Goal: Task Accomplishment & Management: Complete application form

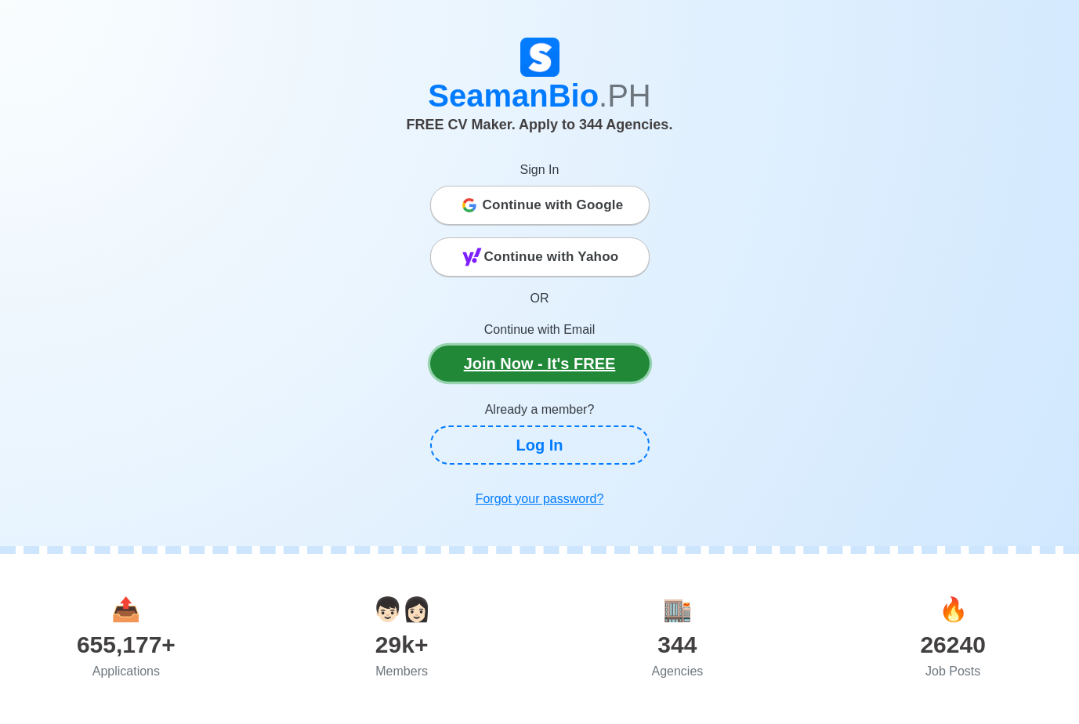
click at [568, 362] on link "Join Now - It's FREE" at bounding box center [539, 364] width 219 height 36
click at [477, 197] on div "Continue with Google" at bounding box center [540, 205] width 218 height 31
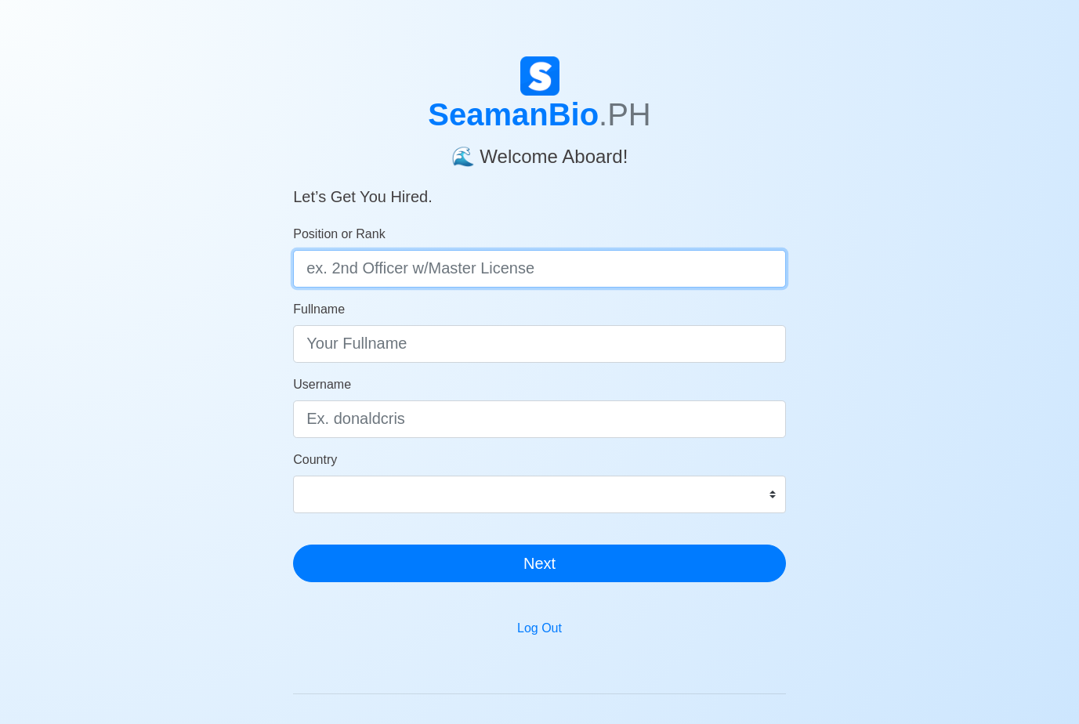
click at [630, 271] on input "Position or Rank" at bounding box center [539, 269] width 493 height 38
type input "Engine Cadet"
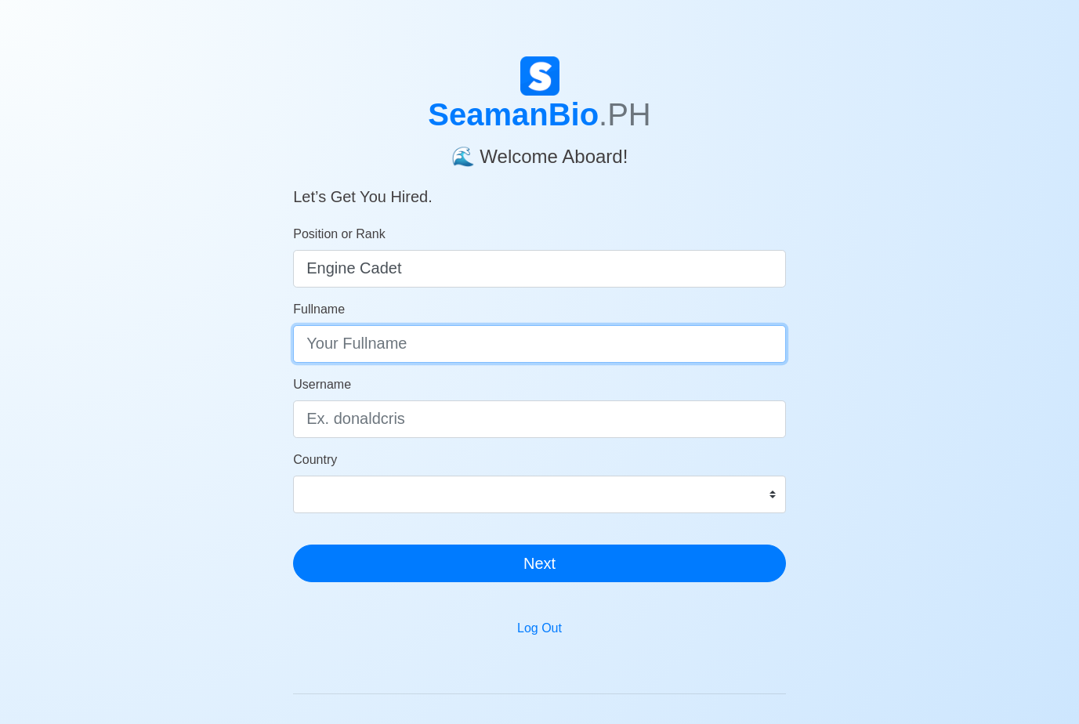
click at [553, 342] on input "Fullname" at bounding box center [539, 344] width 493 height 38
type input "Syrel [PERSON_NAME]"
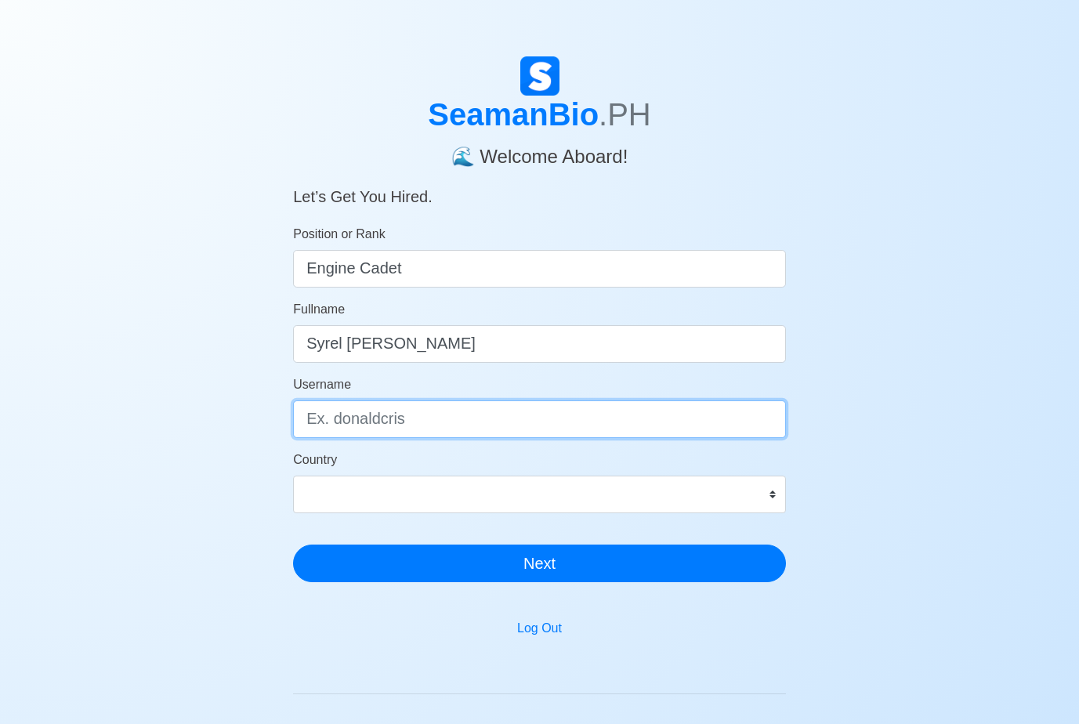
click at [470, 415] on input "Username" at bounding box center [539, 419] width 493 height 38
type input "syrelmarcelo_2002"
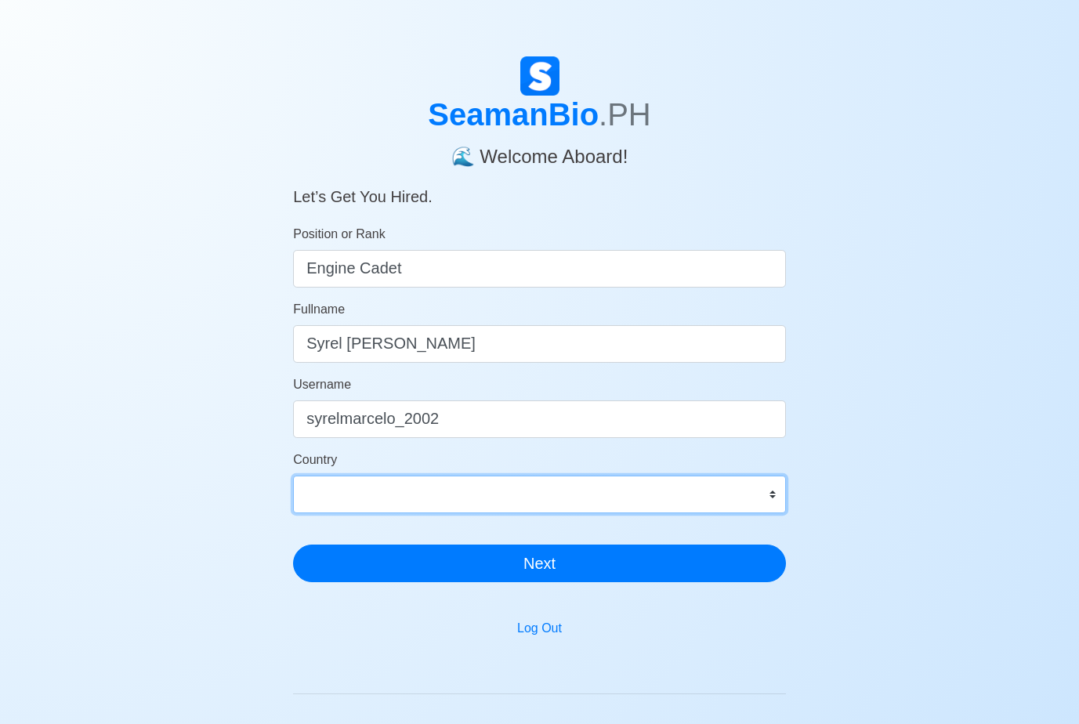
click at [442, 498] on select "Afghanistan Åland Islands Albania Algeria American Samoa Andorra Angola Anguill…" at bounding box center [539, 495] width 493 height 38
select select "PH"
click at [293, 476] on select "Afghanistan Åland Islands Albania Algeria American Samoa Andorra Angola Anguill…" at bounding box center [539, 495] width 493 height 38
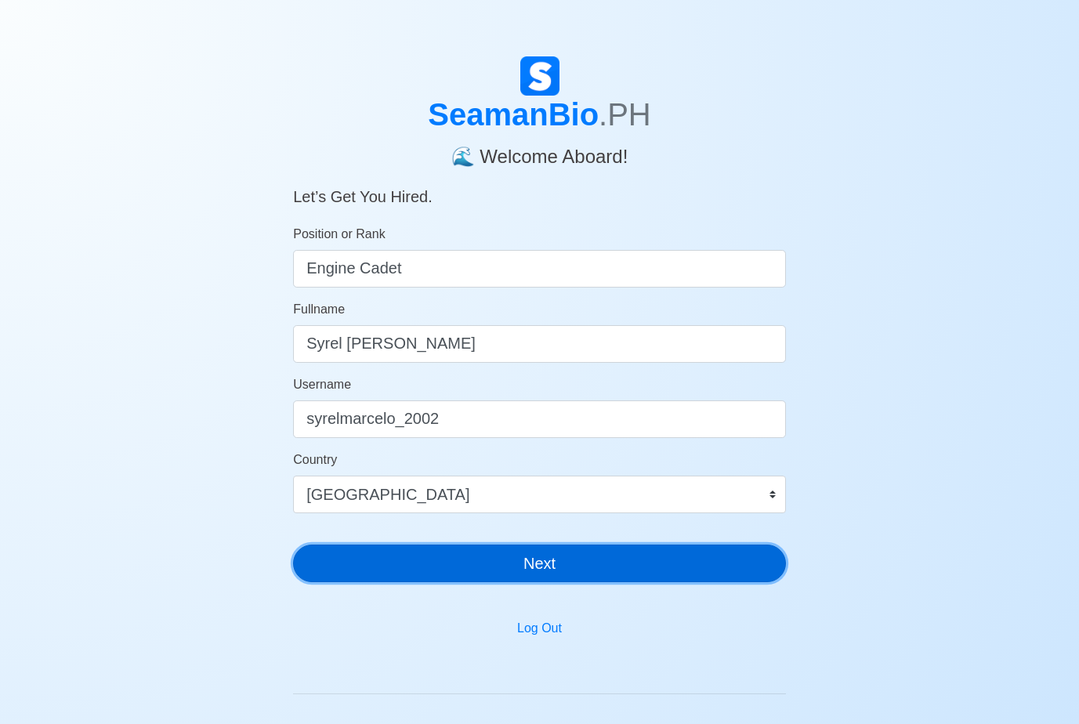
click at [457, 556] on button "Next" at bounding box center [539, 564] width 493 height 38
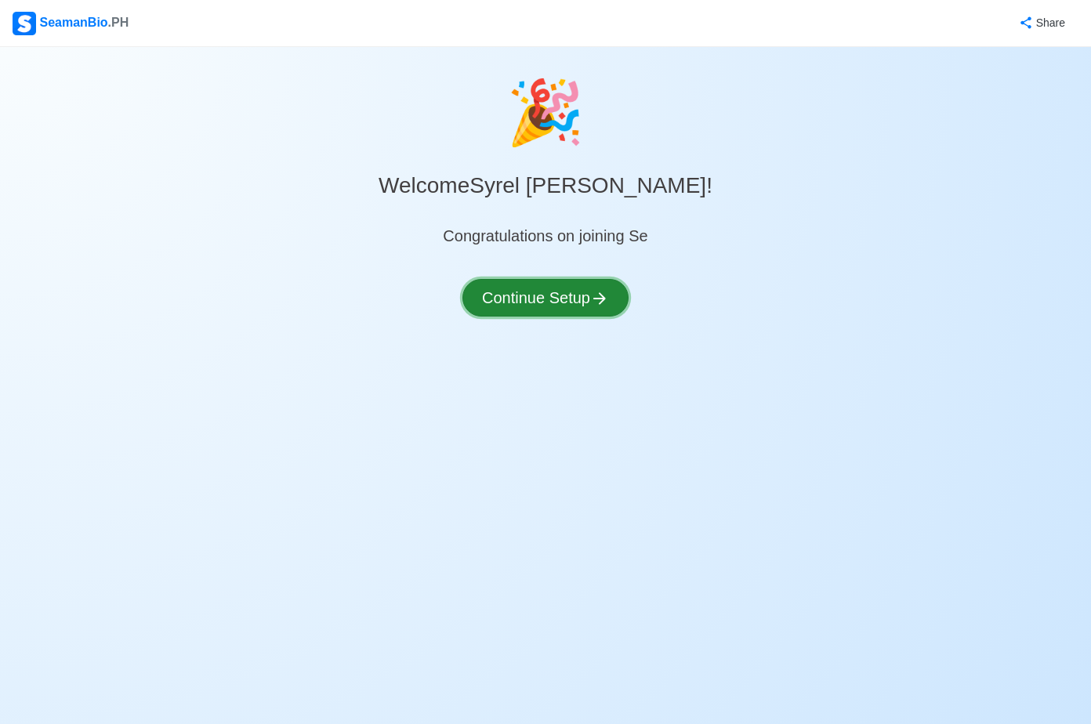
click at [563, 285] on button "Continue Setup" at bounding box center [545, 298] width 166 height 38
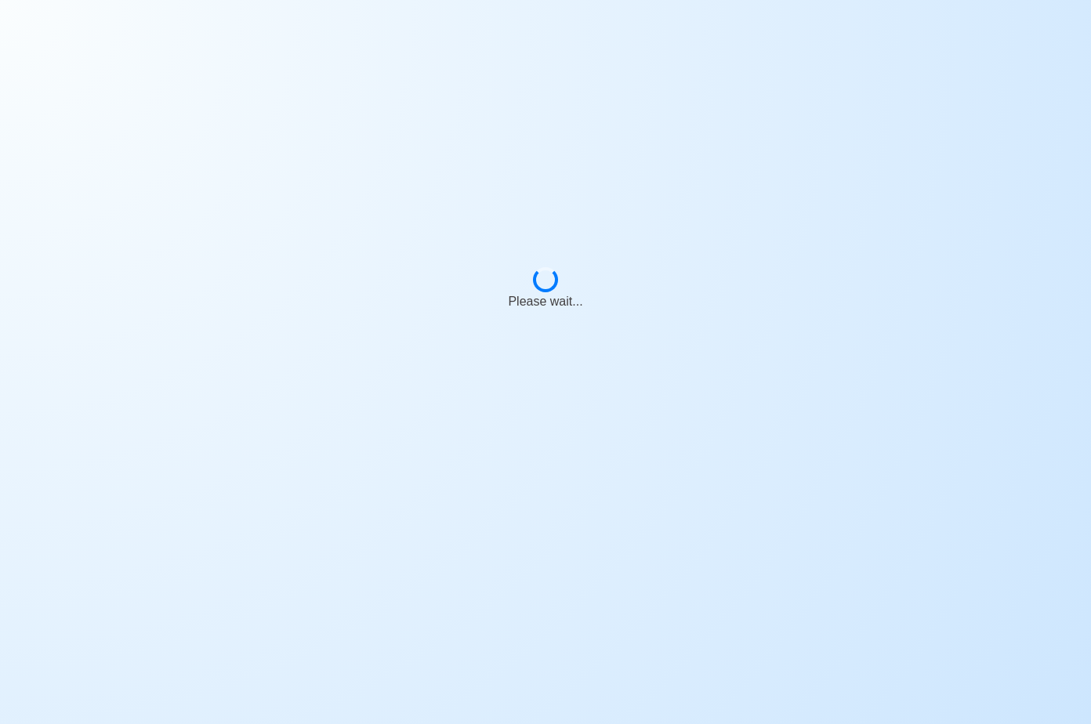
select select "Visible for Hiring"
select select "PH"
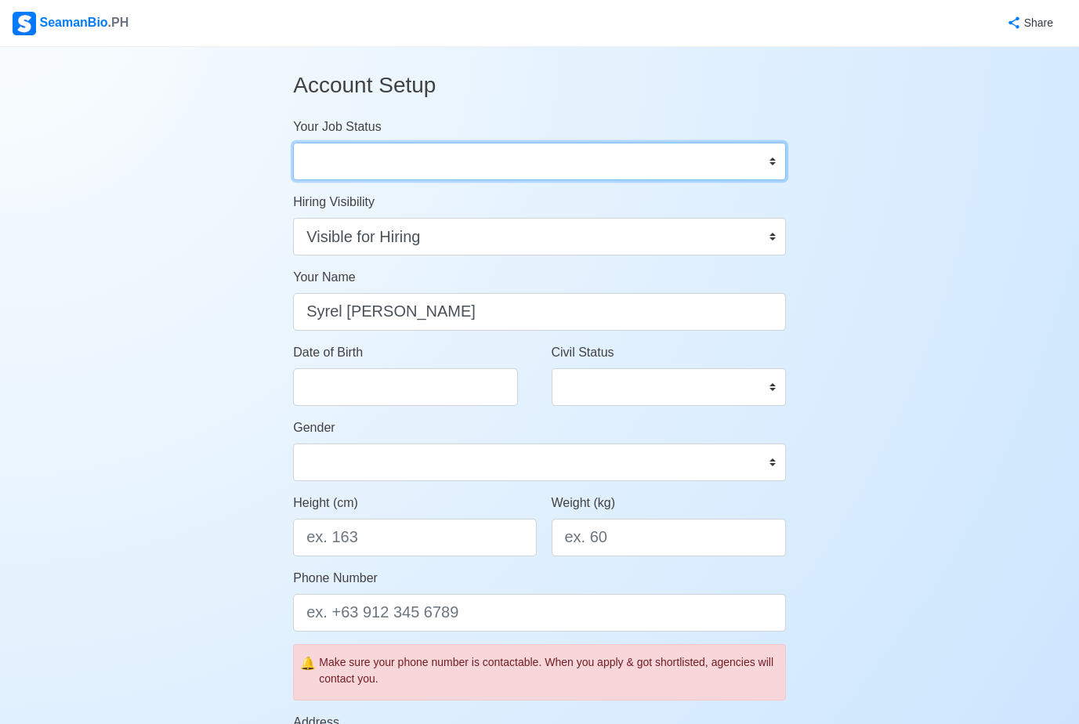
click at [664, 161] on select "Onboard Actively Looking for Job Not Looking for Job" at bounding box center [539, 162] width 493 height 38
select select "Actively Looking for Job"
click at [293, 143] on select "Onboard Actively Looking for Job Not Looking for Job" at bounding box center [539, 162] width 493 height 38
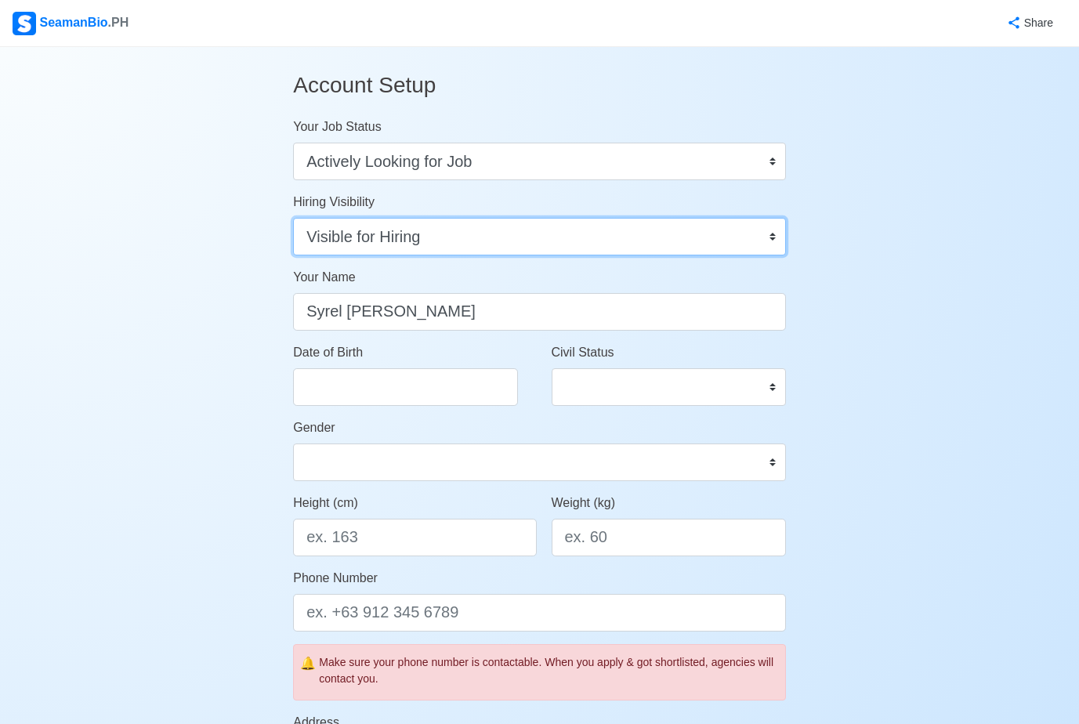
click at [612, 243] on select "Visible for Hiring Not Visible for Hiring" at bounding box center [539, 237] width 493 height 38
click at [293, 218] on select "Visible for Hiring Not Visible for Hiring" at bounding box center [539, 237] width 493 height 38
click at [78, 12] on div "SeamanBio .PH" at bounding box center [71, 24] width 116 height 24
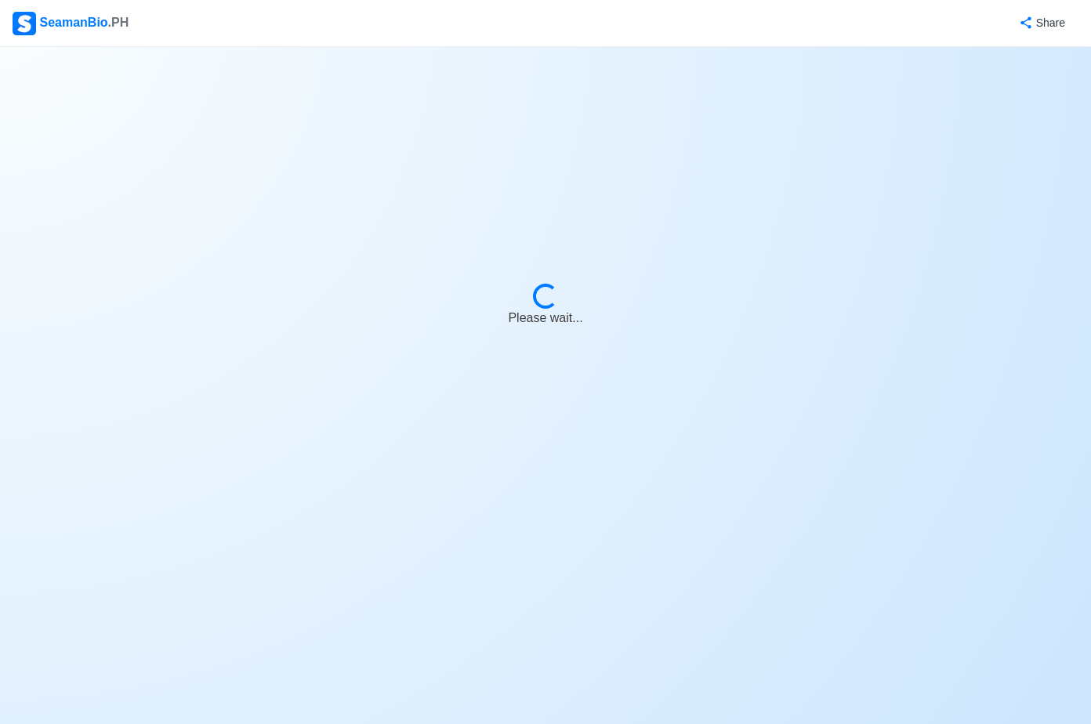
select select "Visible for Hiring"
select select "PH"
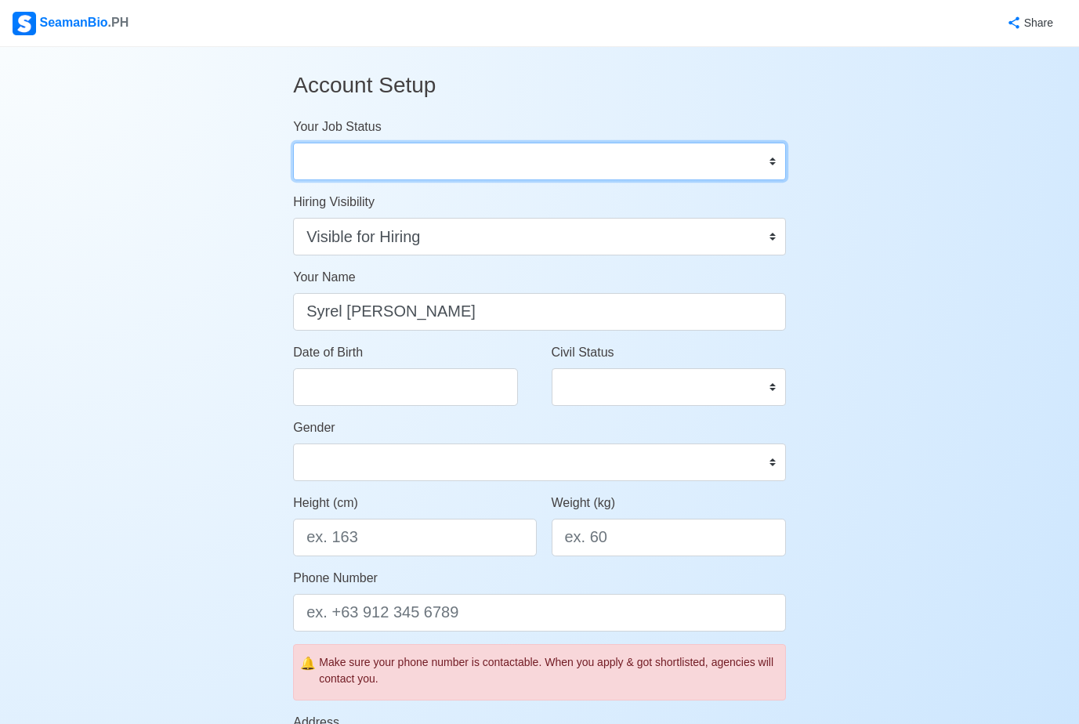
click at [552, 150] on select "Onboard Actively Looking for Job Not Looking for Job" at bounding box center [539, 162] width 493 height 38
select select "Actively Looking for Job"
click at [293, 143] on select "Onboard Actively Looking for Job Not Looking for Job" at bounding box center [539, 162] width 493 height 38
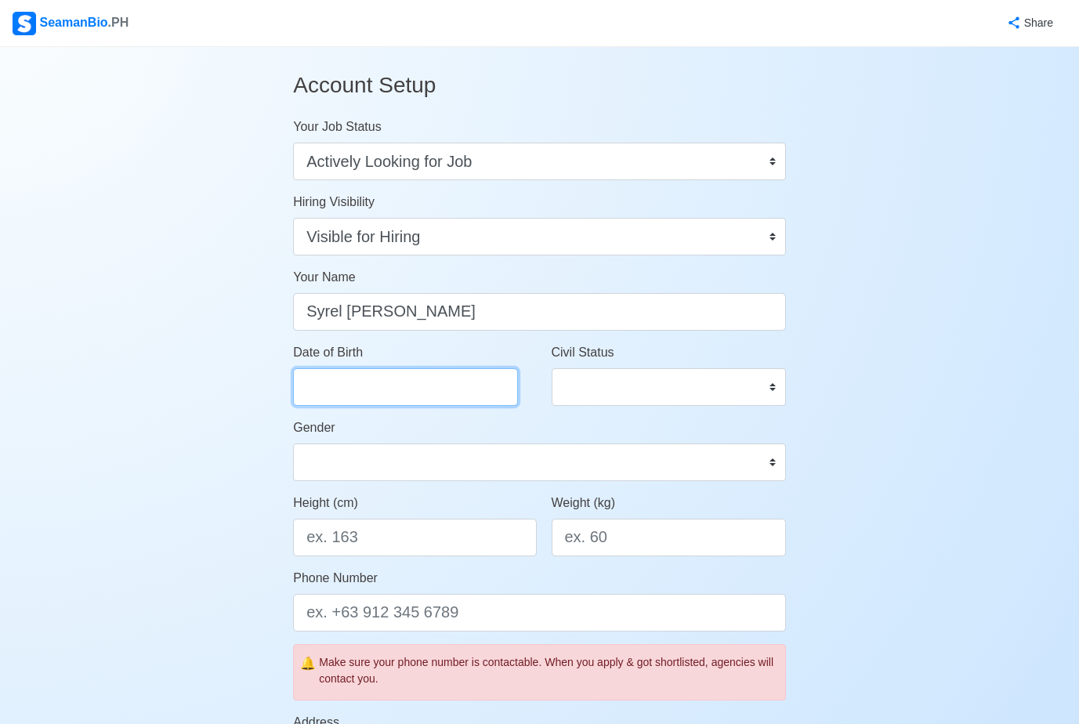
select select "****"
select select "******"
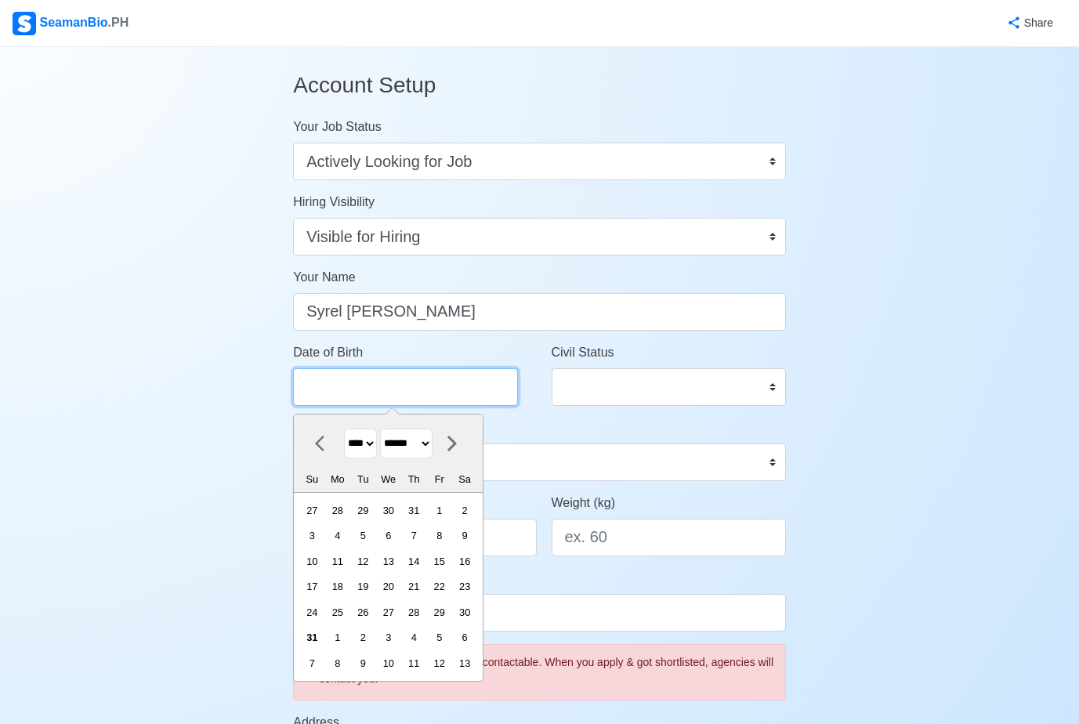
click at [426, 378] on input "Date of Birth" at bounding box center [405, 387] width 225 height 38
click at [371, 442] on select "**** **** **** **** **** **** **** **** **** **** **** **** **** **** **** ****…" at bounding box center [360, 444] width 33 height 31
select select "****"
click at [344, 429] on select "**** **** **** **** **** **** **** **** **** **** **** **** **** **** **** ****…" at bounding box center [360, 444] width 33 height 31
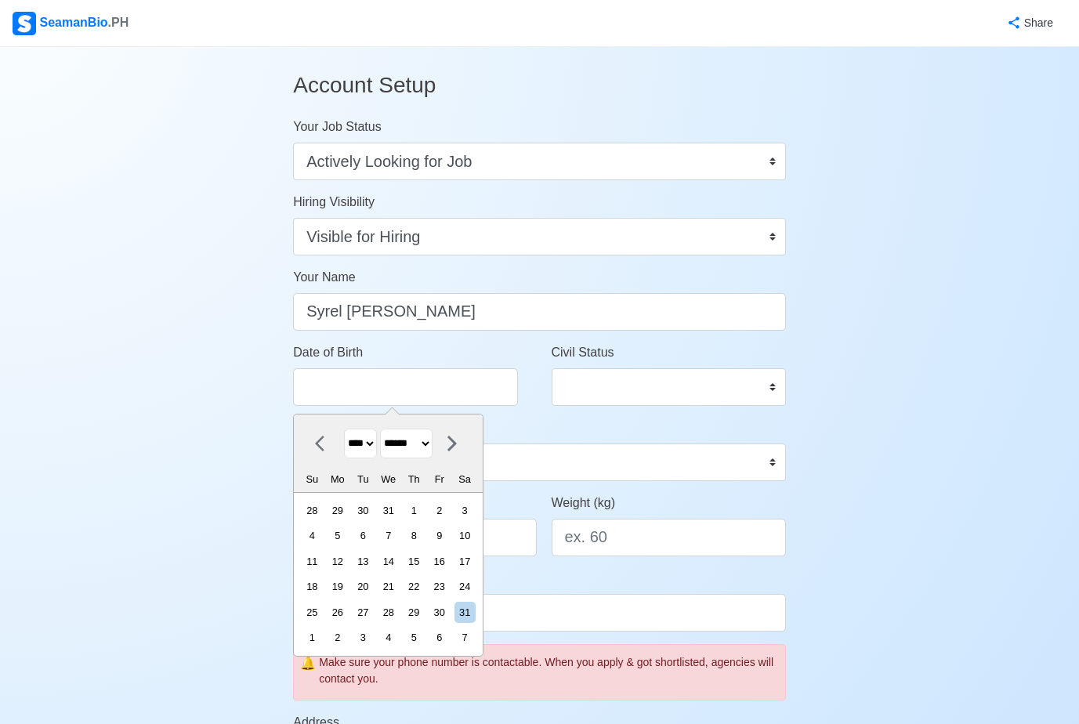
click at [462, 444] on icon at bounding box center [452, 443] width 19 height 19
select select "********"
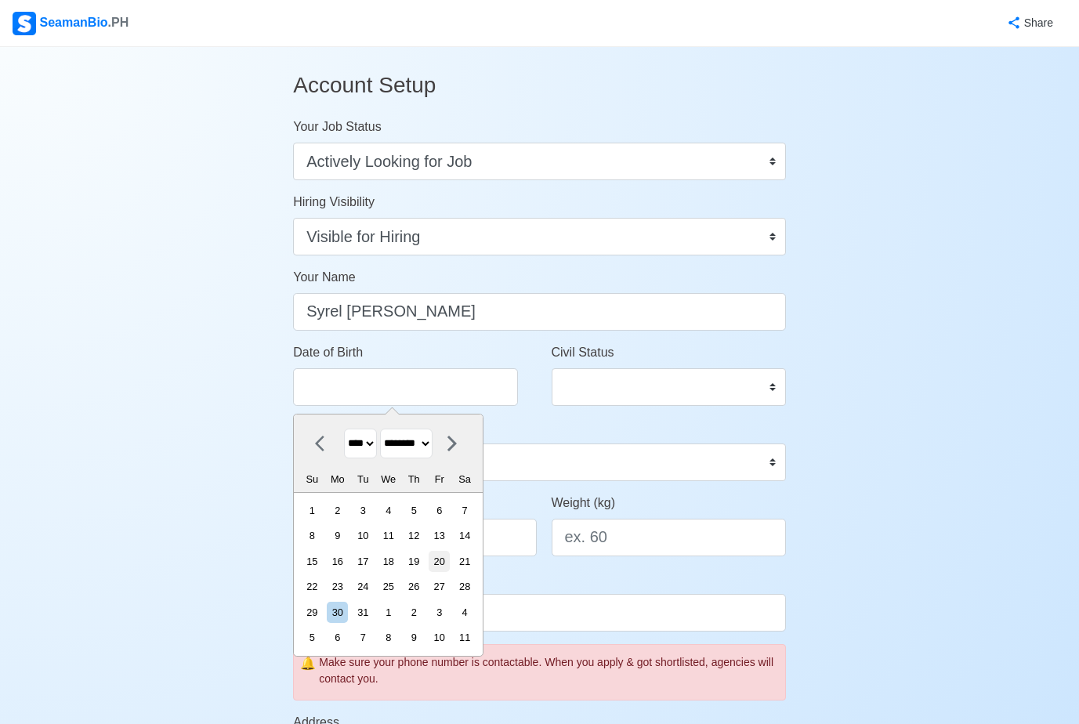
click at [450, 554] on div "20" at bounding box center [439, 561] width 21 height 21
type input "[DATE]"
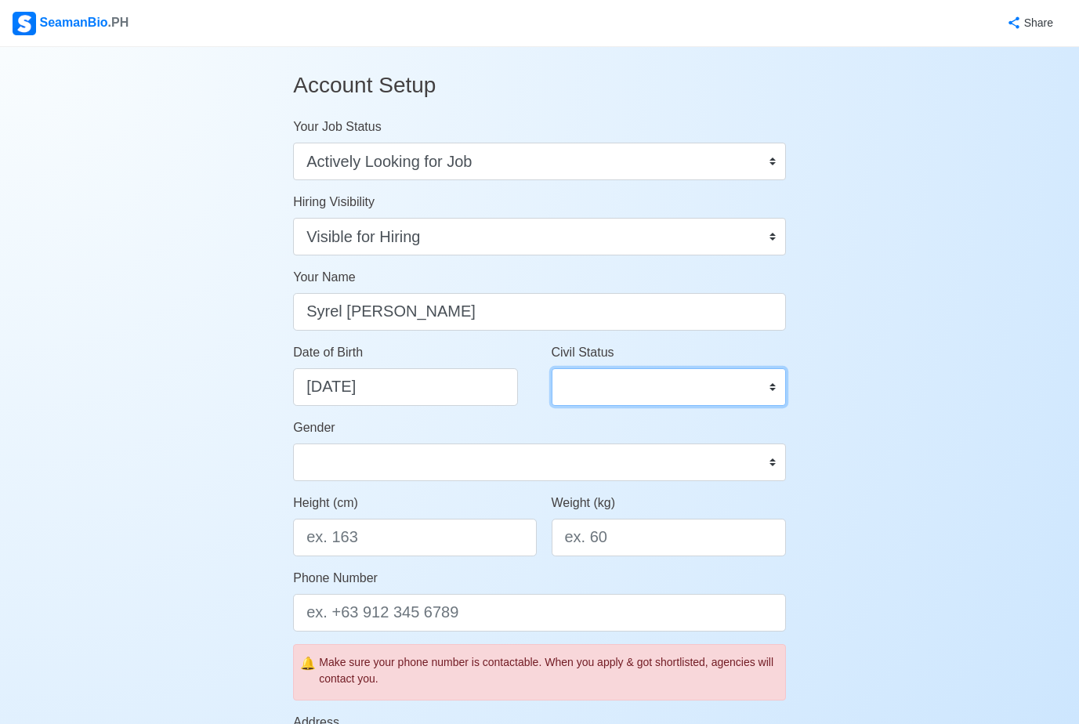
click at [650, 375] on select "Single Married Widowed Separated" at bounding box center [669, 387] width 234 height 38
click at [552, 368] on select "Single Married Widowed Separated" at bounding box center [669, 387] width 234 height 38
click at [630, 393] on select "Single Married Widowed Separated" at bounding box center [669, 387] width 234 height 38
select select "Single"
click at [552, 368] on select "Single Married Widowed Separated" at bounding box center [669, 387] width 234 height 38
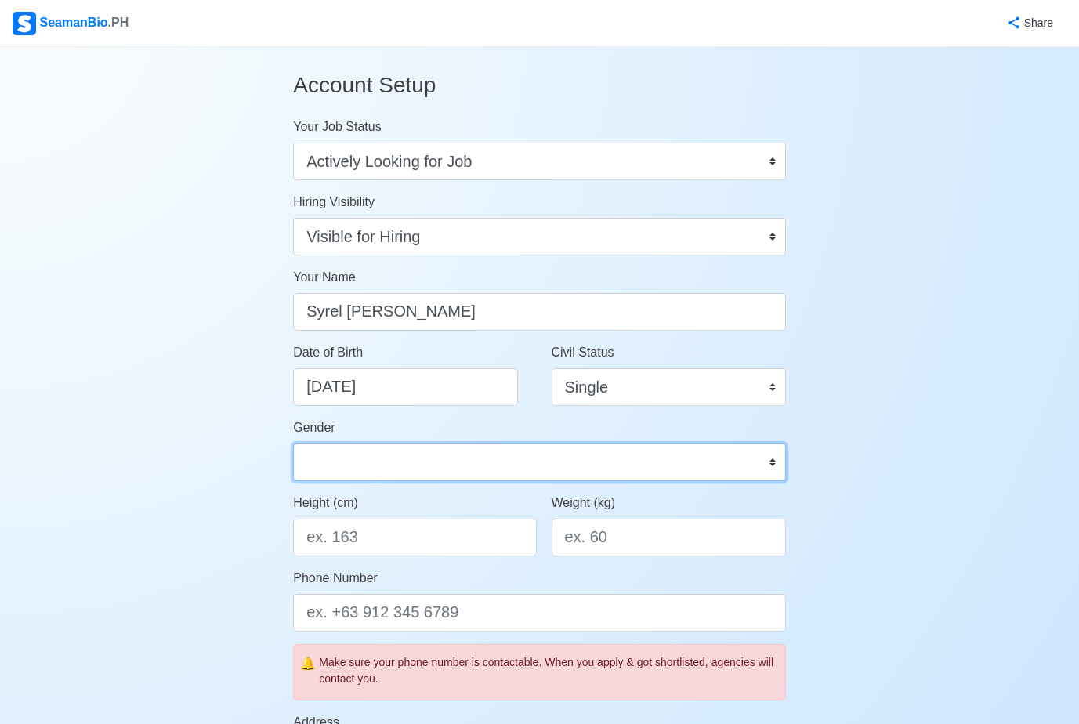
click at [478, 459] on select "[DEMOGRAPHIC_DATA] [DEMOGRAPHIC_DATA]" at bounding box center [539, 462] width 493 height 38
select select "[DEMOGRAPHIC_DATA]"
click at [293, 443] on select "[DEMOGRAPHIC_DATA] [DEMOGRAPHIC_DATA]" at bounding box center [539, 462] width 493 height 38
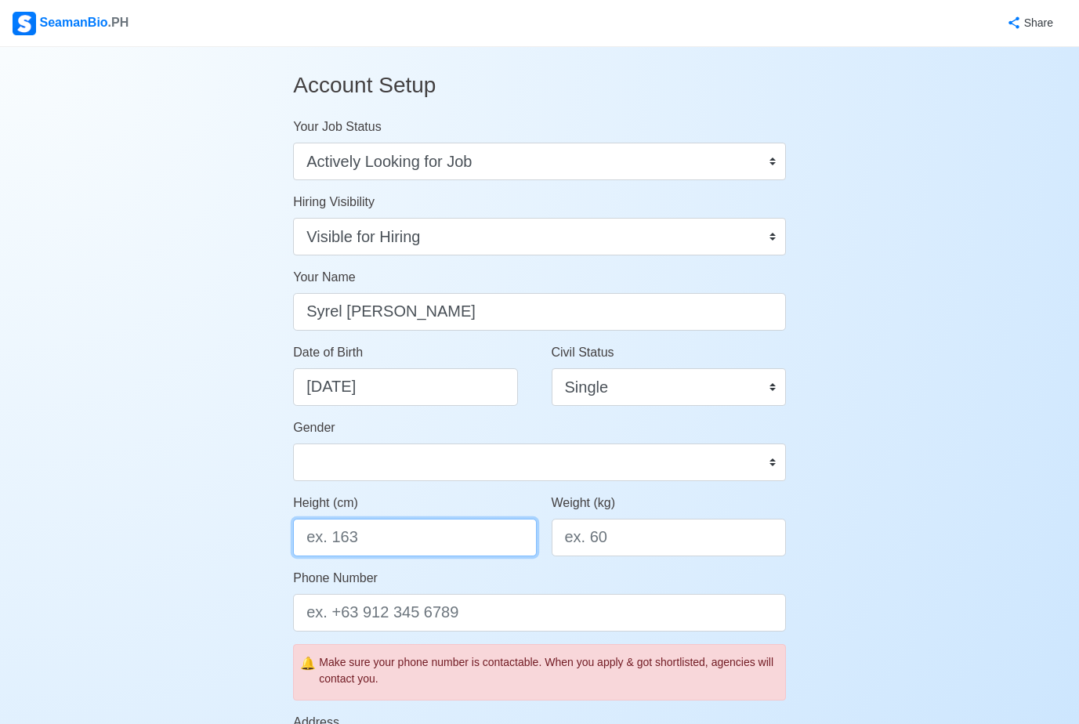
click at [396, 539] on input "Height (cm)" at bounding box center [414, 538] width 243 height 38
type input "177"
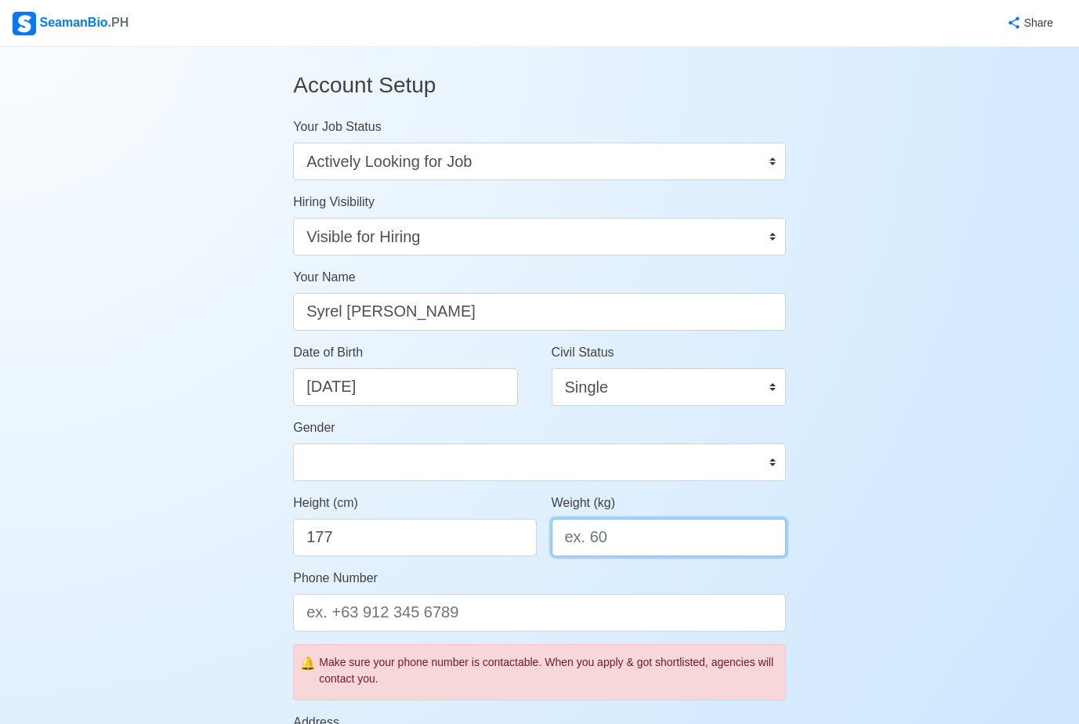
click at [621, 535] on input "Weight (kg)" at bounding box center [669, 538] width 234 height 38
type input "65"
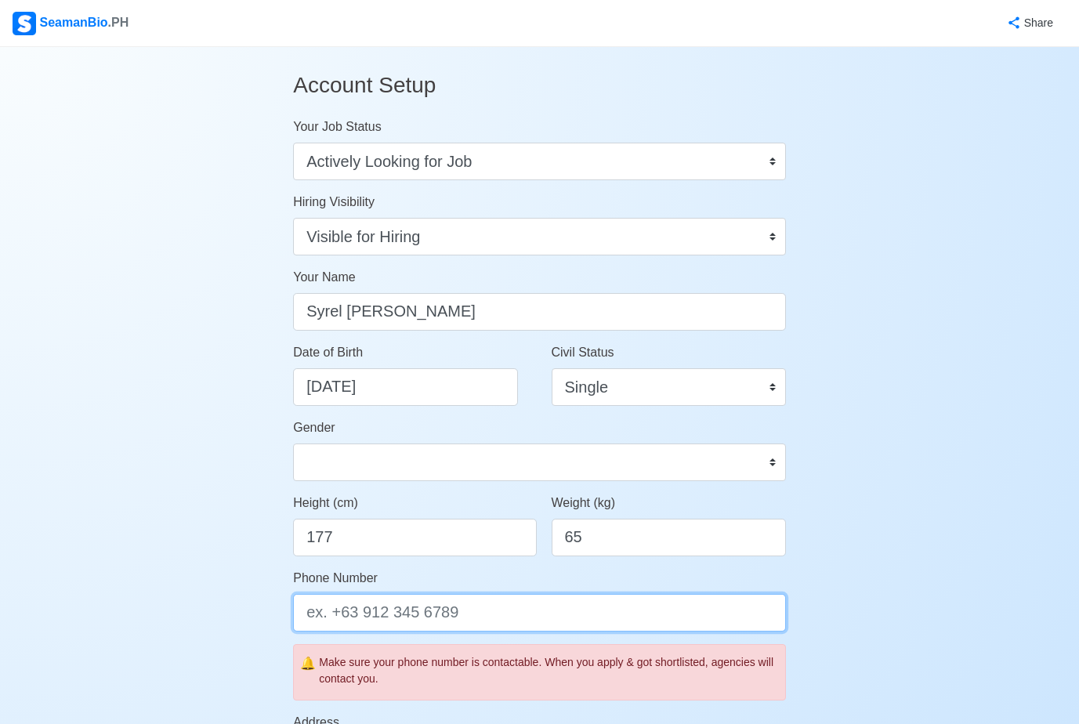
click at [493, 613] on input "Phone Number" at bounding box center [539, 613] width 493 height 38
click at [306, 611] on input "9475898200" at bounding box center [539, 613] width 493 height 38
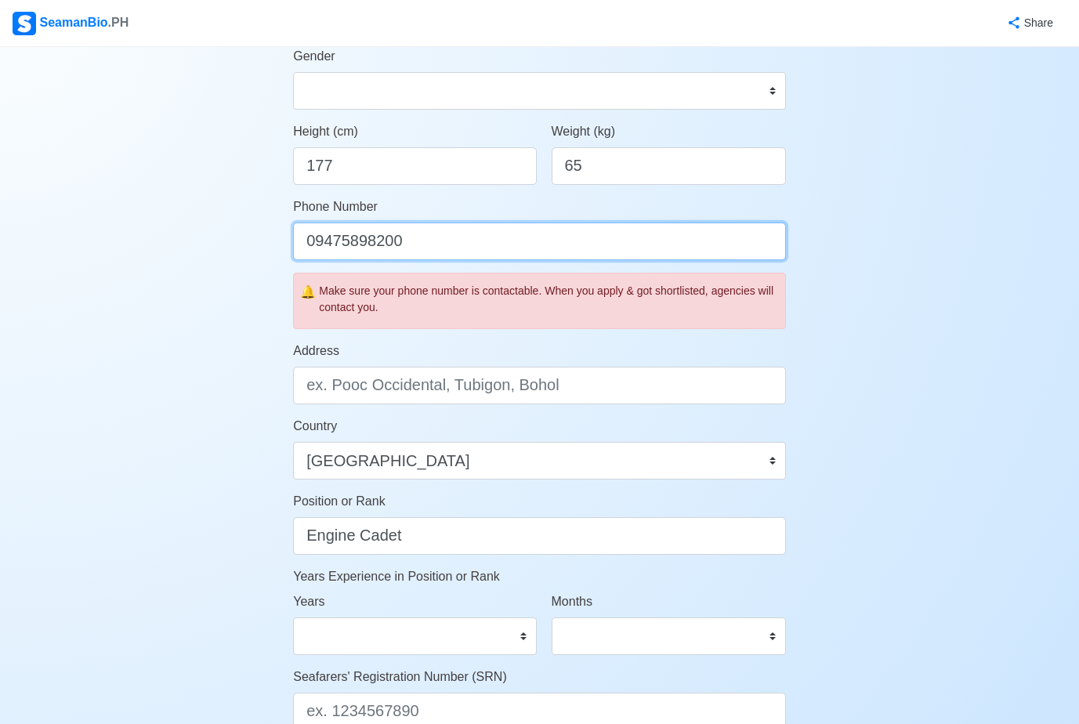
scroll to position [404, 0]
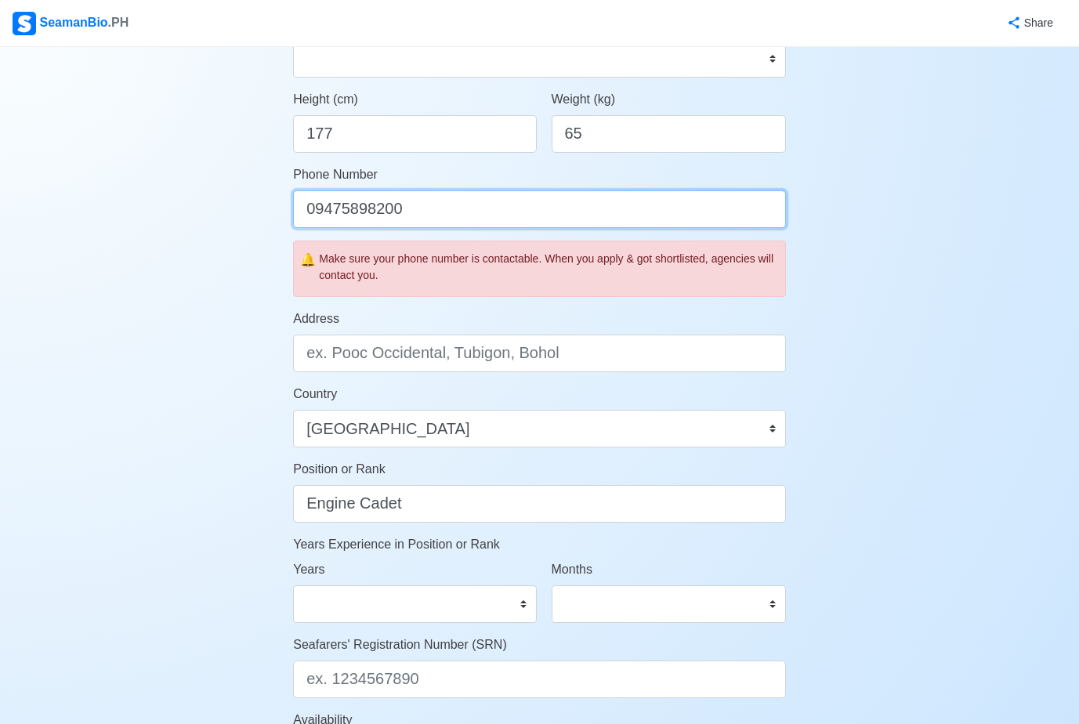
type input "09475898200"
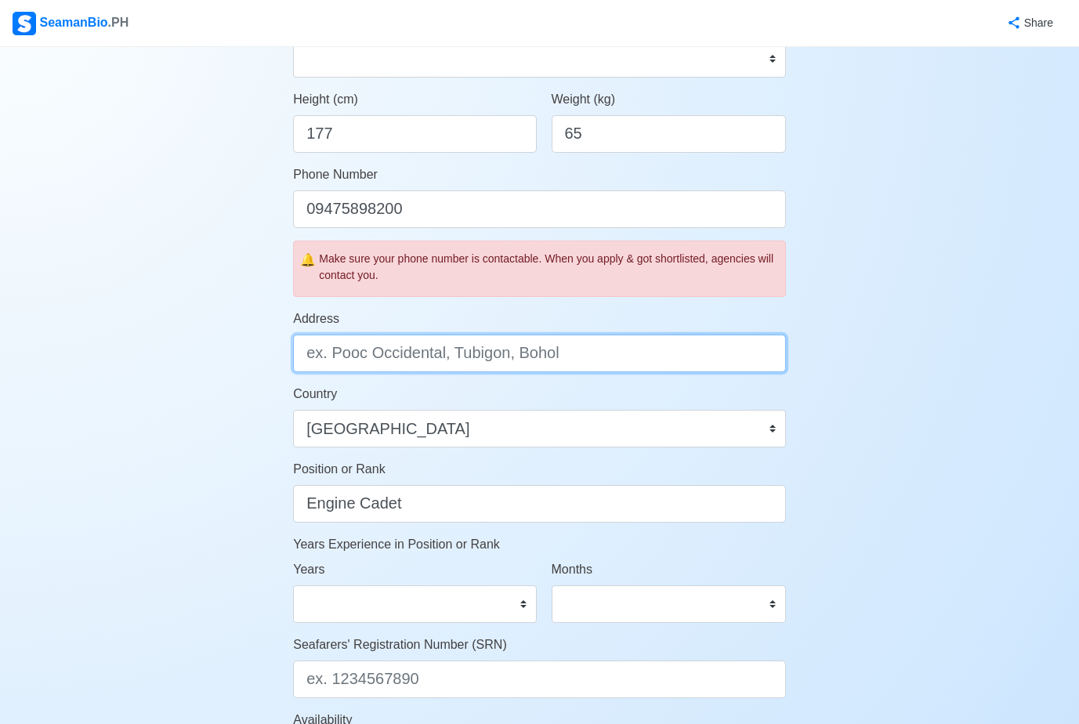
click at [688, 358] on input "Address" at bounding box center [539, 354] width 493 height 38
type input "[GEOGRAPHIC_DATA], [GEOGRAPHIC_DATA]"
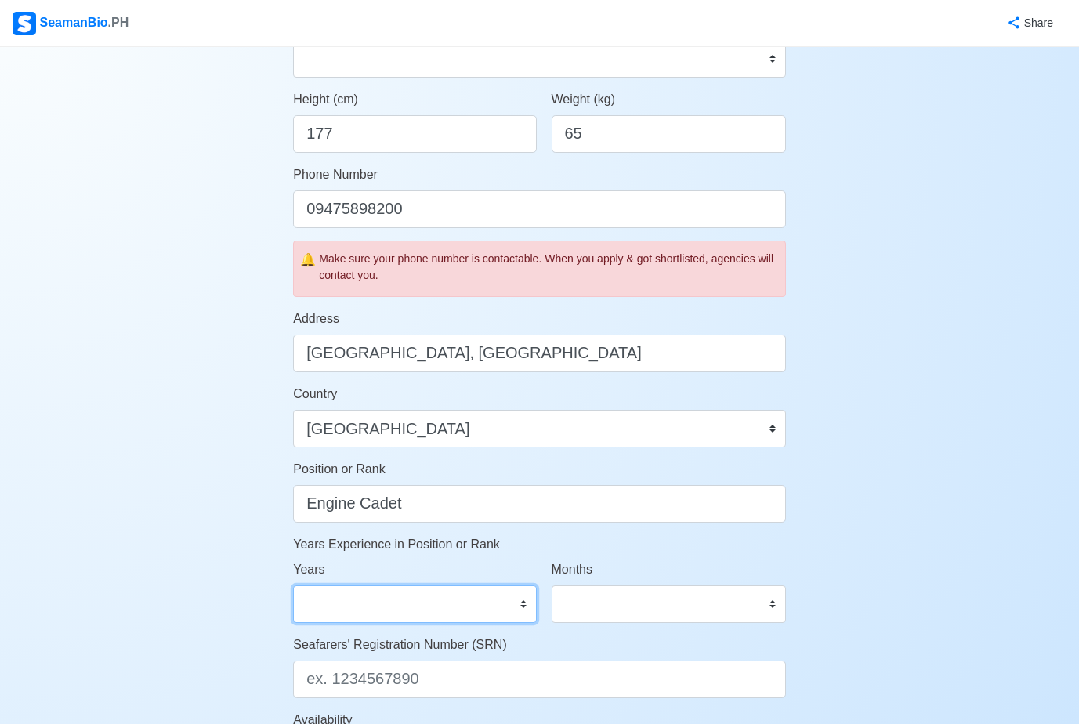
click at [485, 606] on select "0 1 2 3 4 5 6 7 8 9 10 11 12 13 14 15 16 17 18 19 20 21 22 23 24 25 26 27 28 29…" at bounding box center [414, 604] width 243 height 38
select select "0"
click at [293, 585] on select "0 1 2 3 4 5 6 7 8 9 10 11 12 13 14 15 16 17 18 19 20 21 22 23 24 25 26 27 28 29…" at bounding box center [414, 604] width 243 height 38
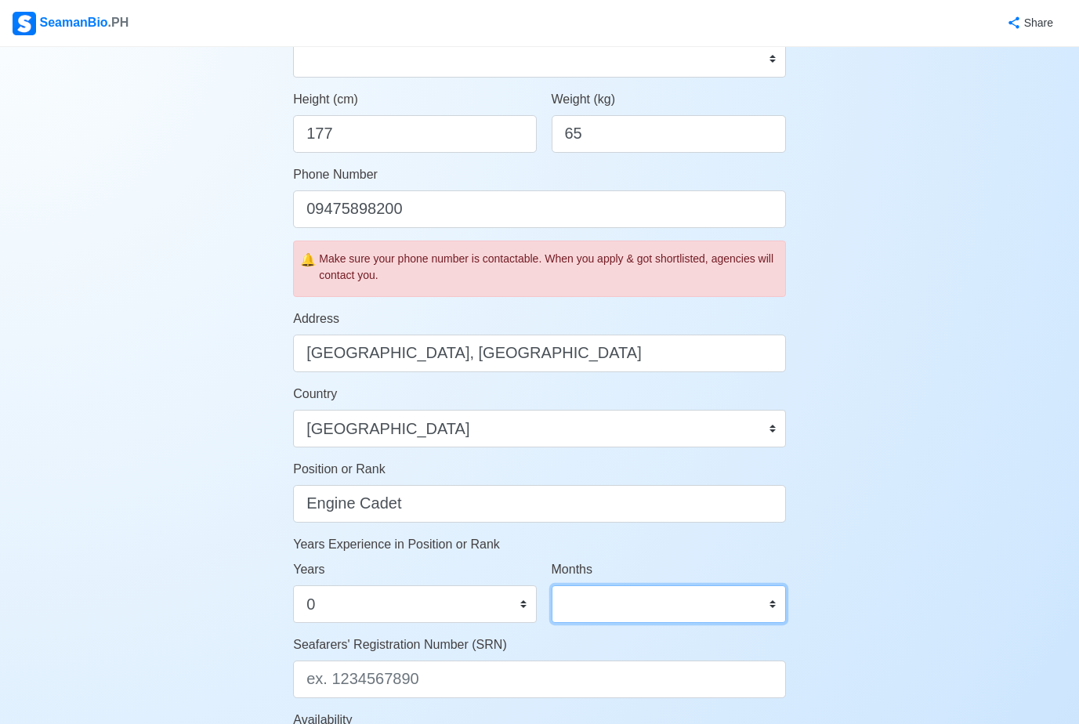
click at [654, 588] on select "0 1 2 3 4 5 6 7 8 9 10 11" at bounding box center [669, 604] width 234 height 38
select select "0"
click at [552, 585] on select "0 1 2 3 4 5 6 7 8 9 10 11" at bounding box center [669, 604] width 234 height 38
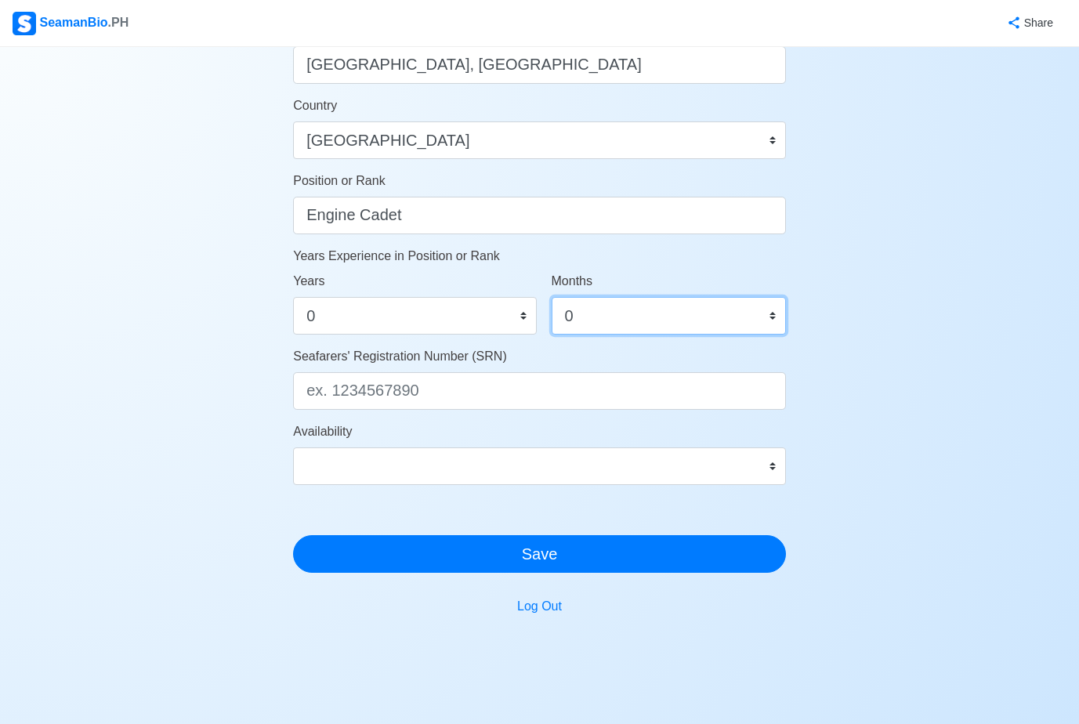
scroll to position [697, 0]
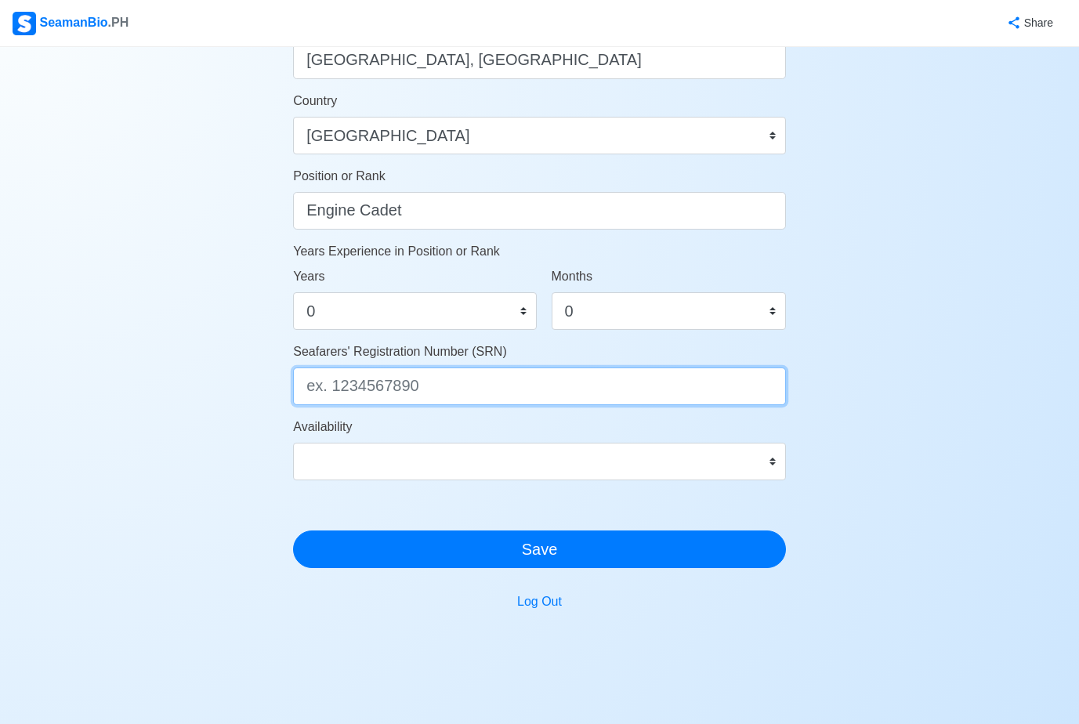
click at [646, 404] on input "Seafarers' Registration Number (SRN)" at bounding box center [539, 386] width 493 height 38
type input "0212200045"
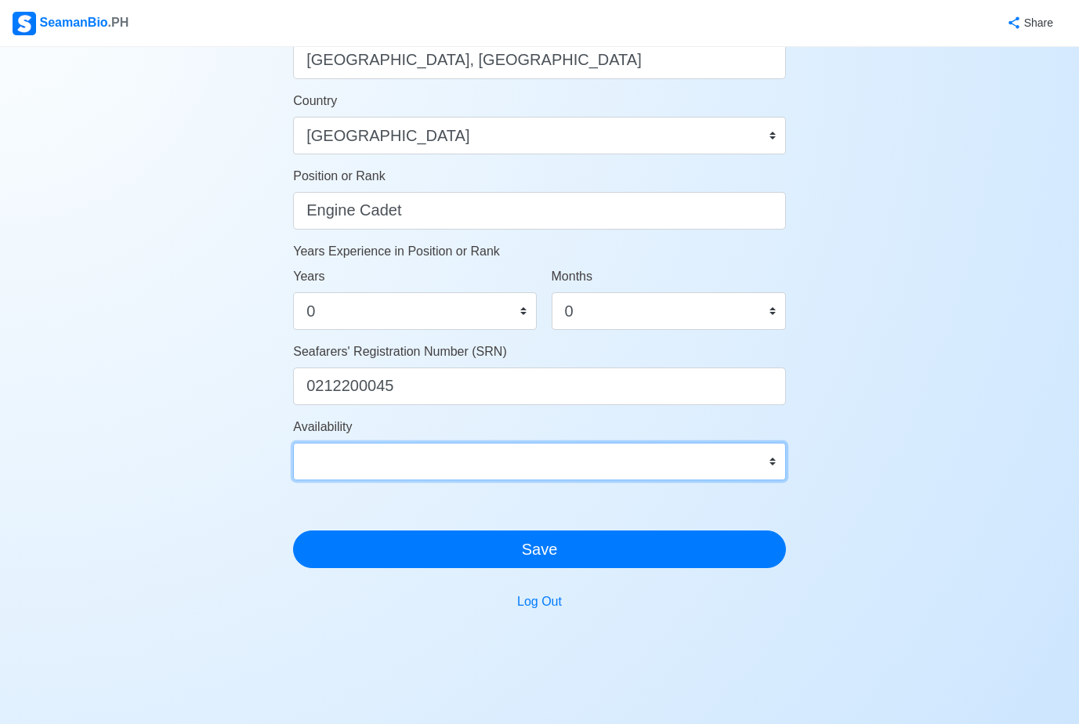
click at [604, 469] on select "Immediate [DATE] [DATE] [DATE] [DATE] [DATE] [DATE] [DATE] [DATE] [DATE]" at bounding box center [539, 462] width 493 height 38
select select "4102416000000"
click at [293, 443] on select "Immediate [DATE] [DATE] [DATE] [DATE] [DATE] [DATE] [DATE] [DATE] [DATE]" at bounding box center [539, 462] width 493 height 38
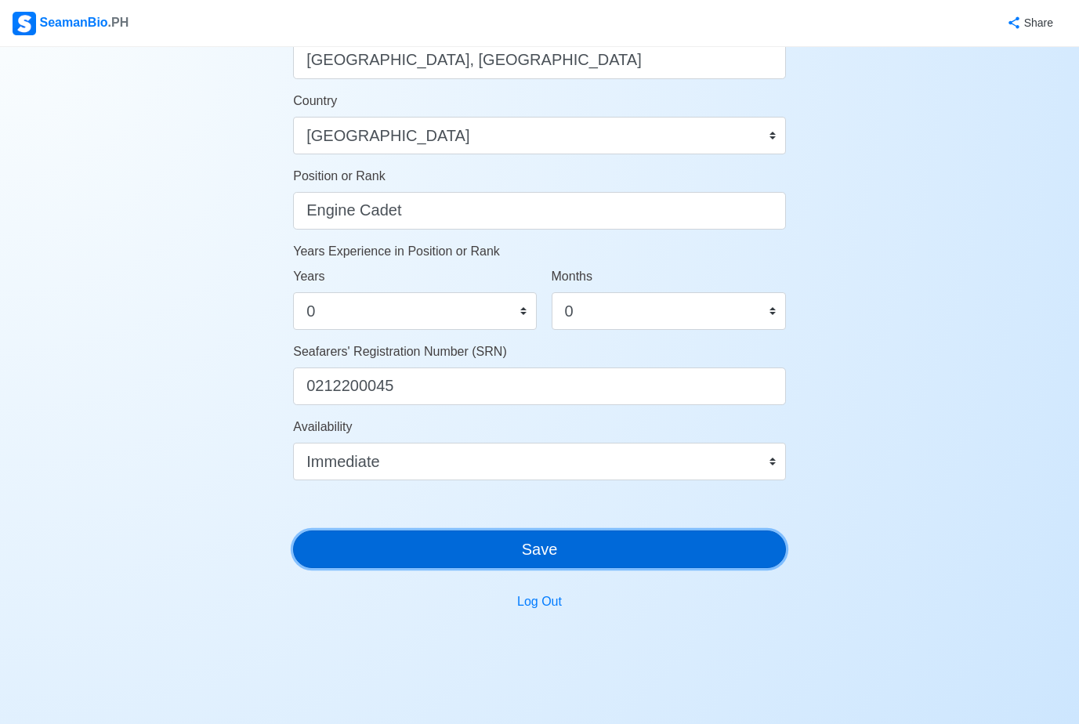
click at [612, 547] on button "Save" at bounding box center [539, 549] width 493 height 38
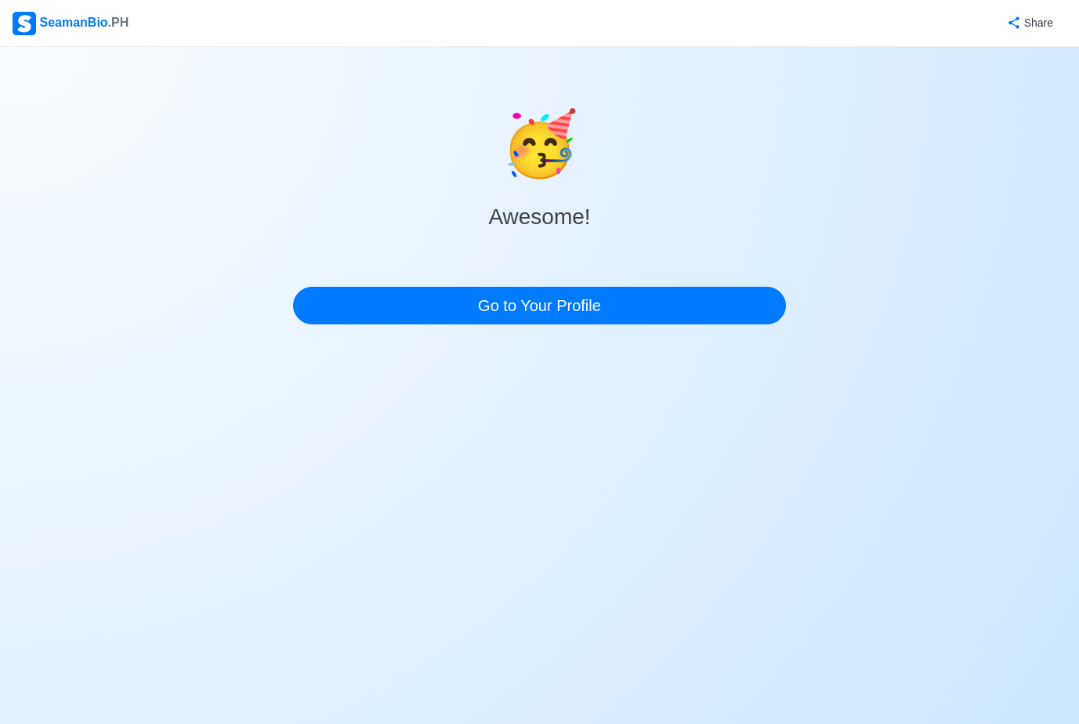
scroll to position [0, 0]
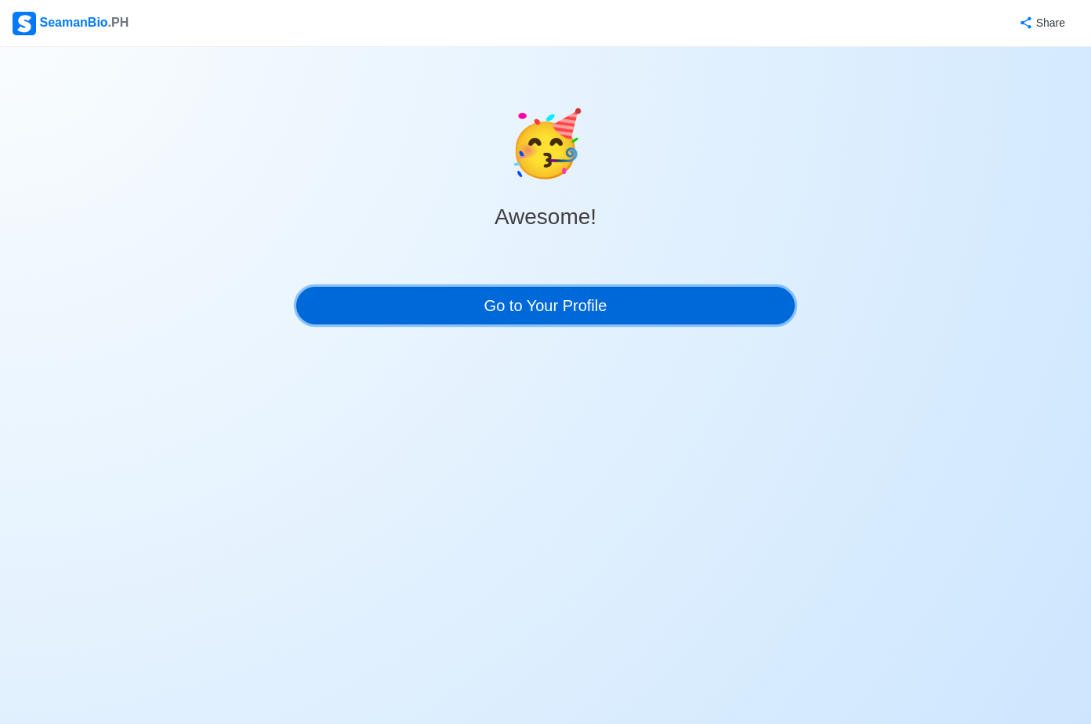
click at [535, 304] on link "Go to Your Profile" at bounding box center [545, 306] width 498 height 38
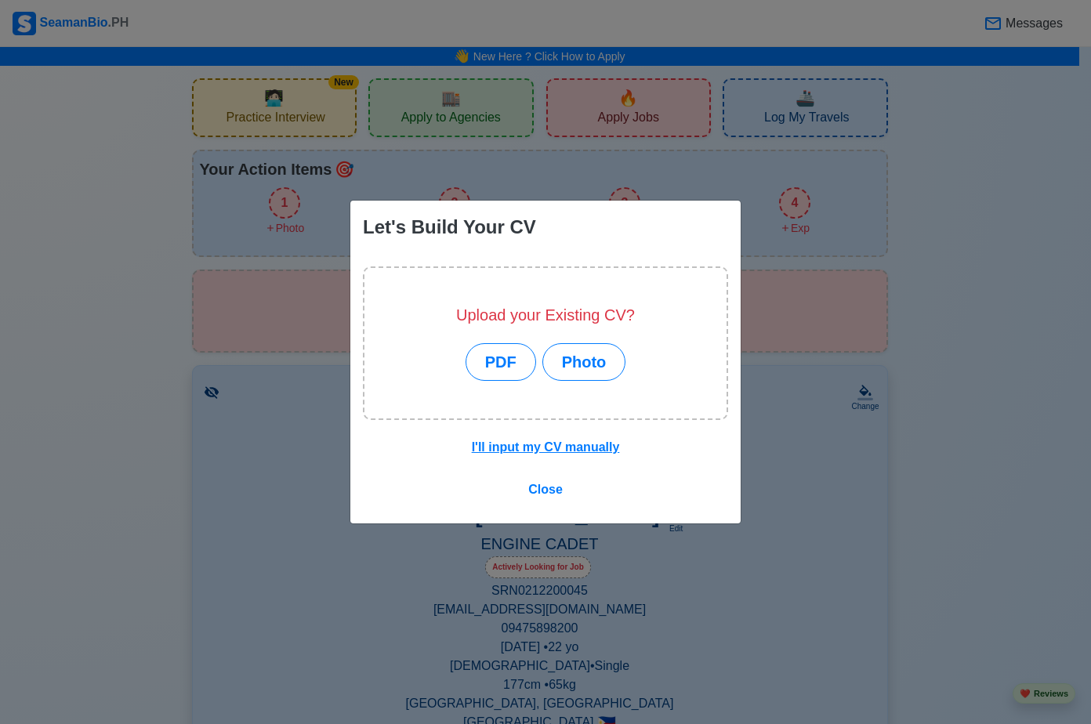
click at [965, 184] on div "Let's Build Your CV Upload your Existing CV? PDF Photo I'll input my CV manuall…" at bounding box center [545, 362] width 1091 height 724
click at [542, 484] on span "Close" at bounding box center [545, 489] width 34 height 13
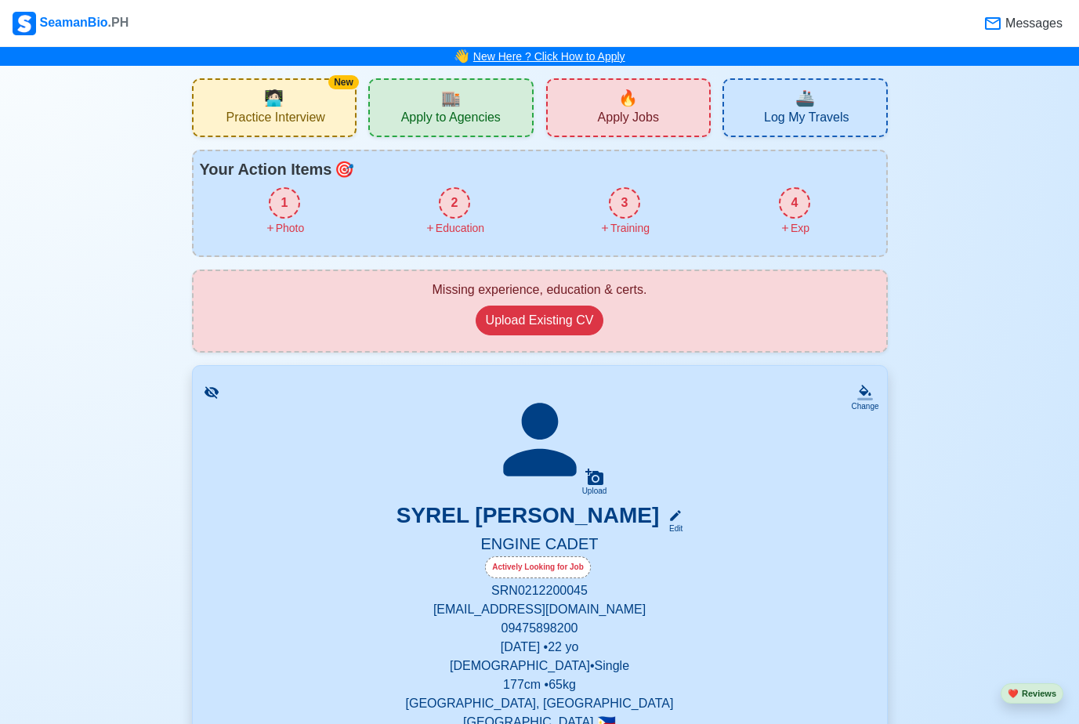
click at [540, 52] on link "New Here ? Click How to Apply" at bounding box center [549, 56] width 152 height 13
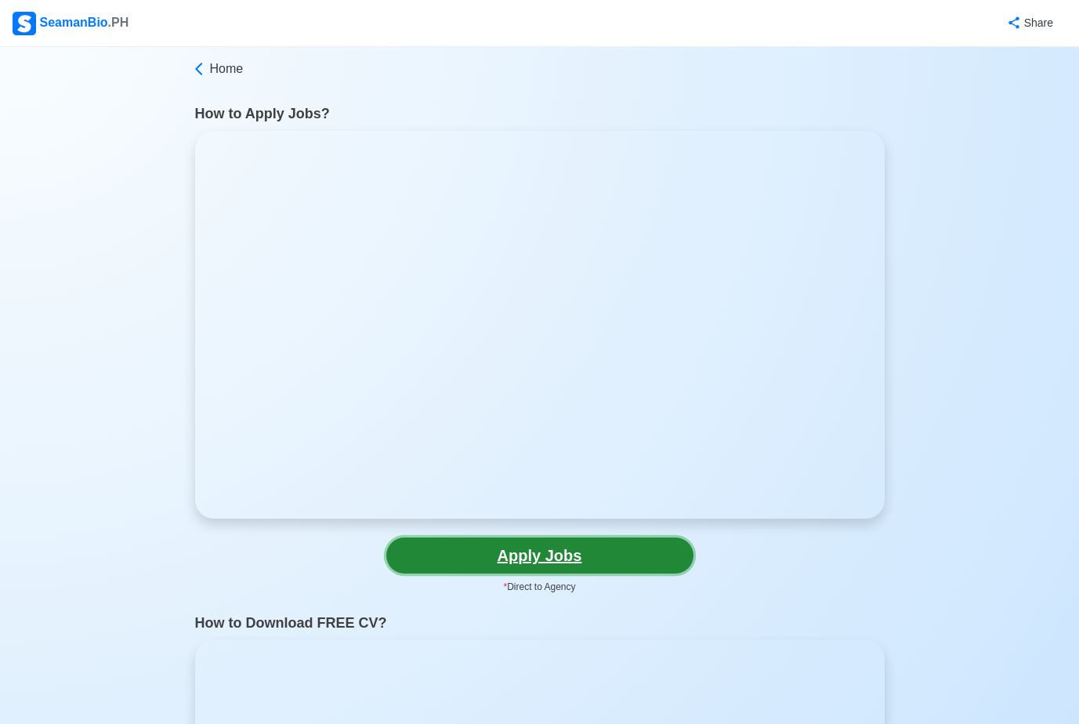
click at [623, 572] on link "Apply Jobs" at bounding box center [539, 556] width 307 height 36
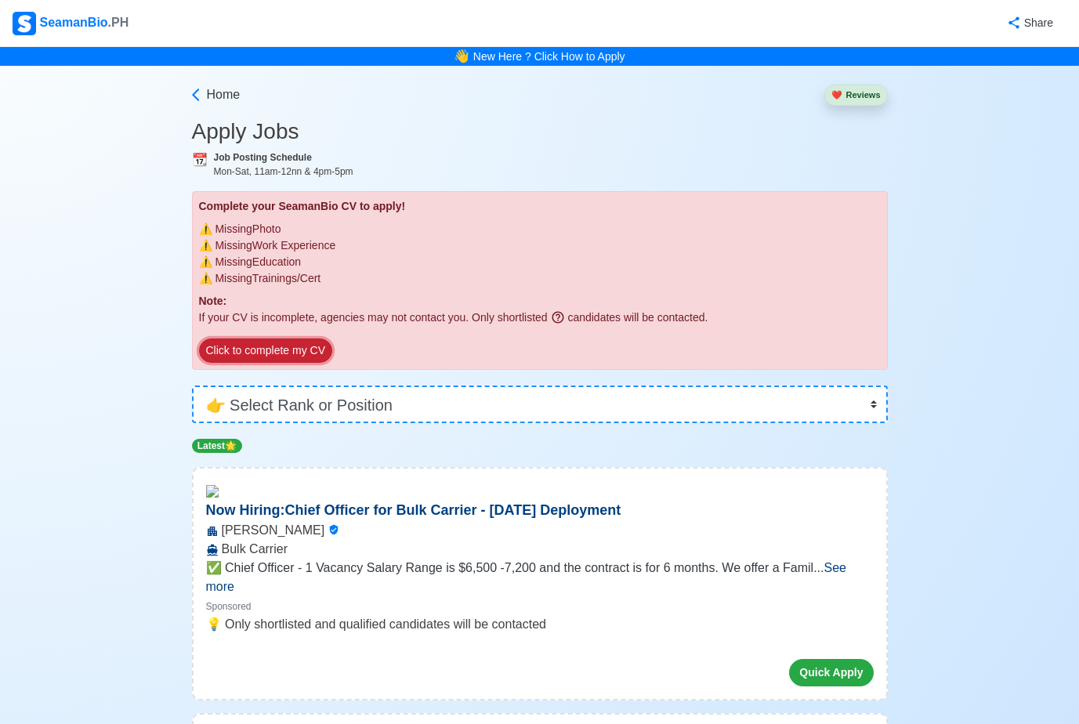
click at [293, 346] on button "Click to complete my CV" at bounding box center [265, 350] width 133 height 24
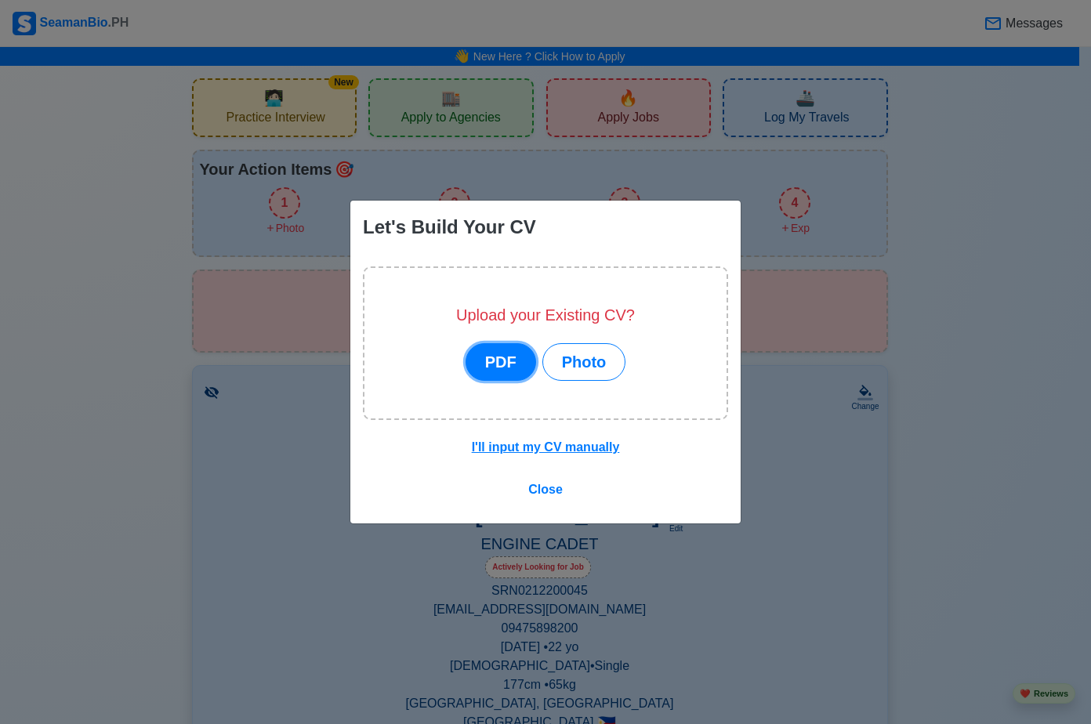
click at [516, 353] on button "PDF" at bounding box center [500, 362] width 71 height 38
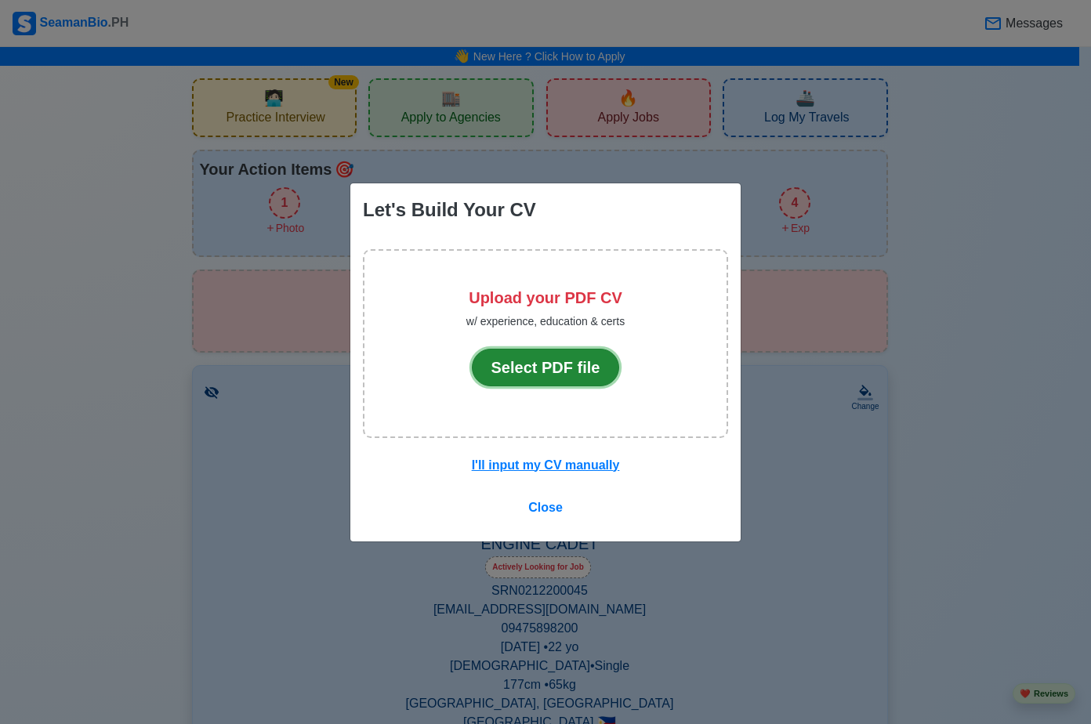
click at [520, 372] on button "Select PDF file" at bounding box center [546, 368] width 148 height 38
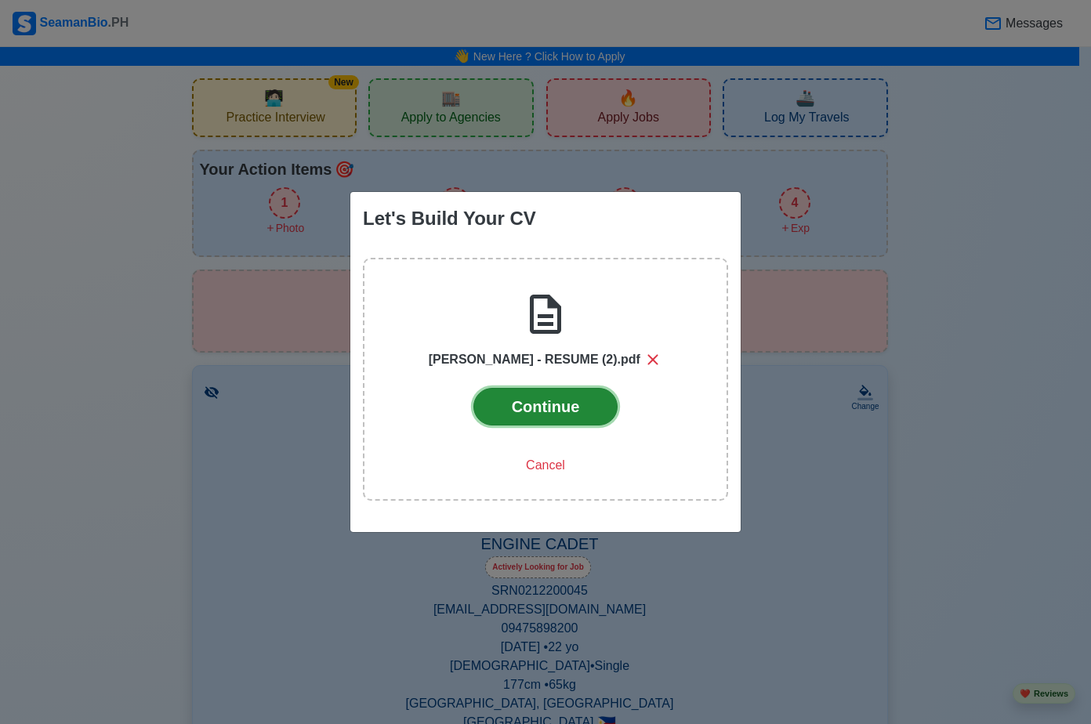
click at [539, 415] on button "Continue" at bounding box center [545, 407] width 145 height 38
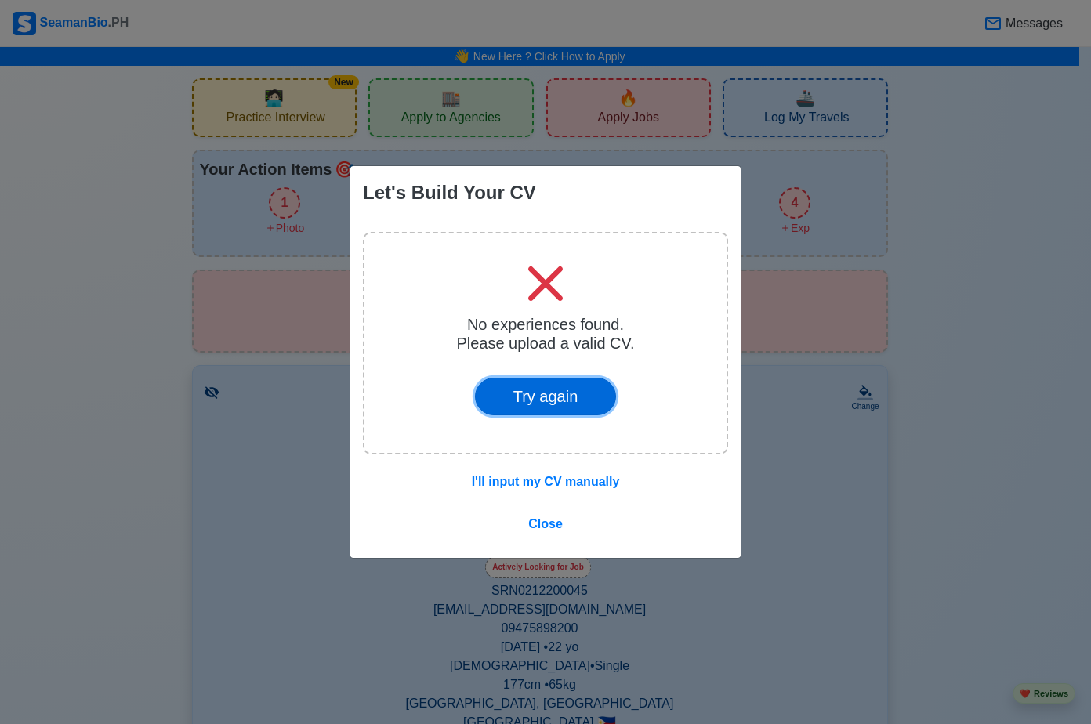
click at [588, 389] on button "Try again" at bounding box center [546, 397] width 142 height 38
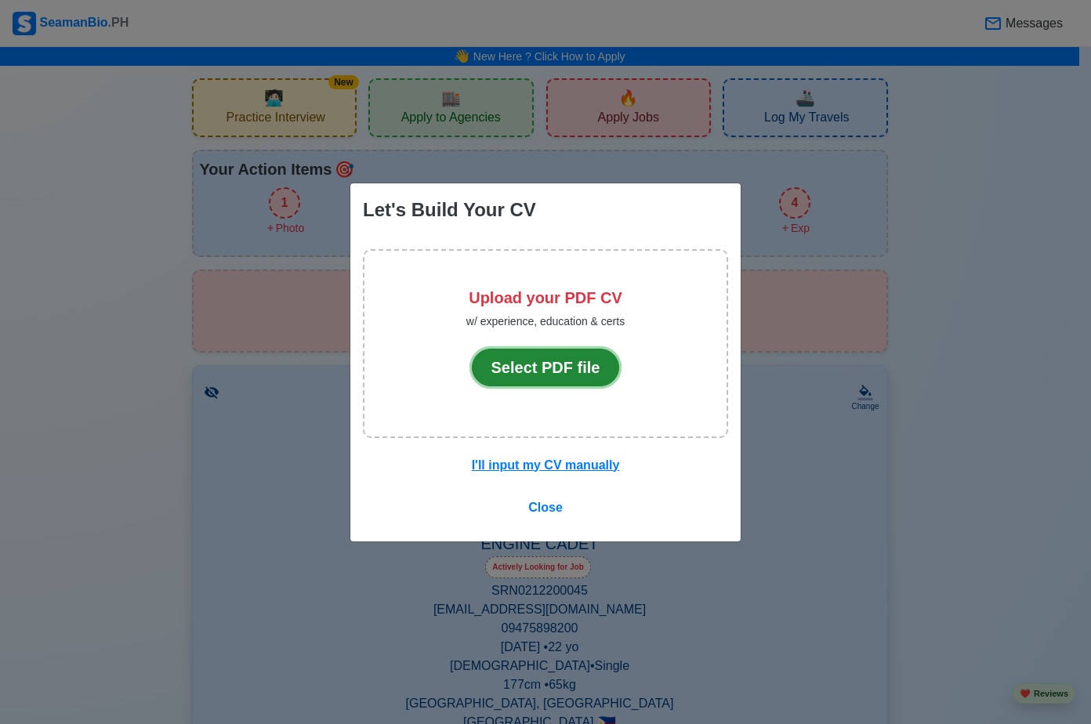
click at [588, 369] on button "Select PDF file" at bounding box center [546, 368] width 148 height 38
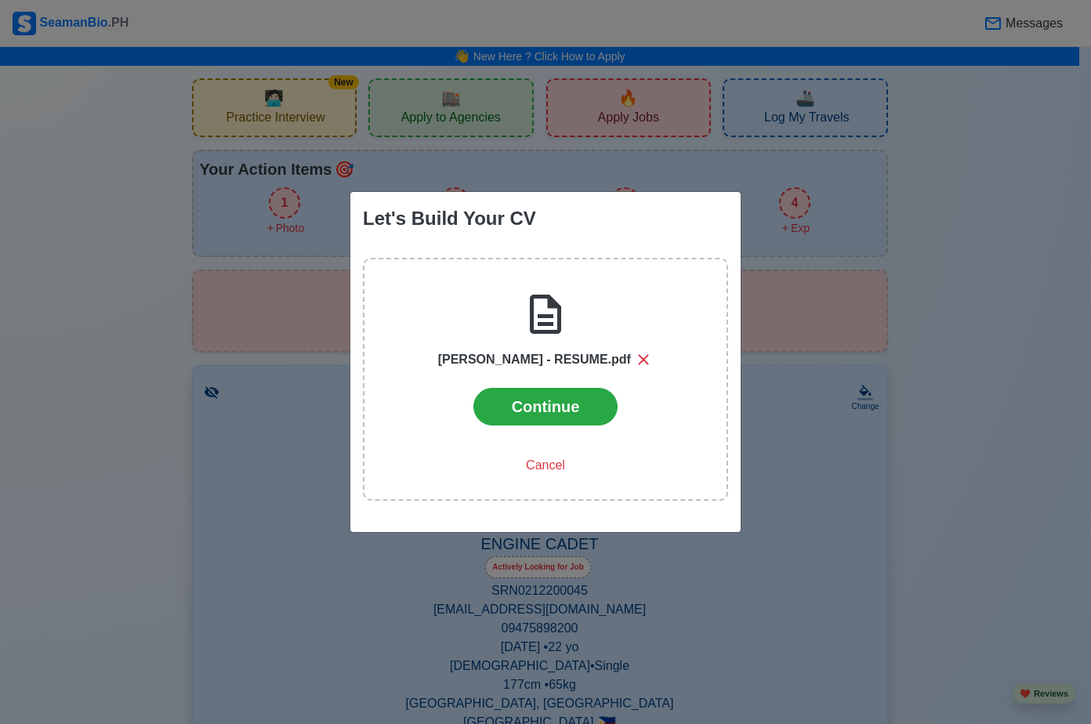
click at [366, 157] on div "Let's Build Your [PERSON_NAME], SYREL - RESUME.pdf Continue Cancel" at bounding box center [545, 362] width 1091 height 724
click at [555, 425] on button "Continue" at bounding box center [545, 407] width 145 height 38
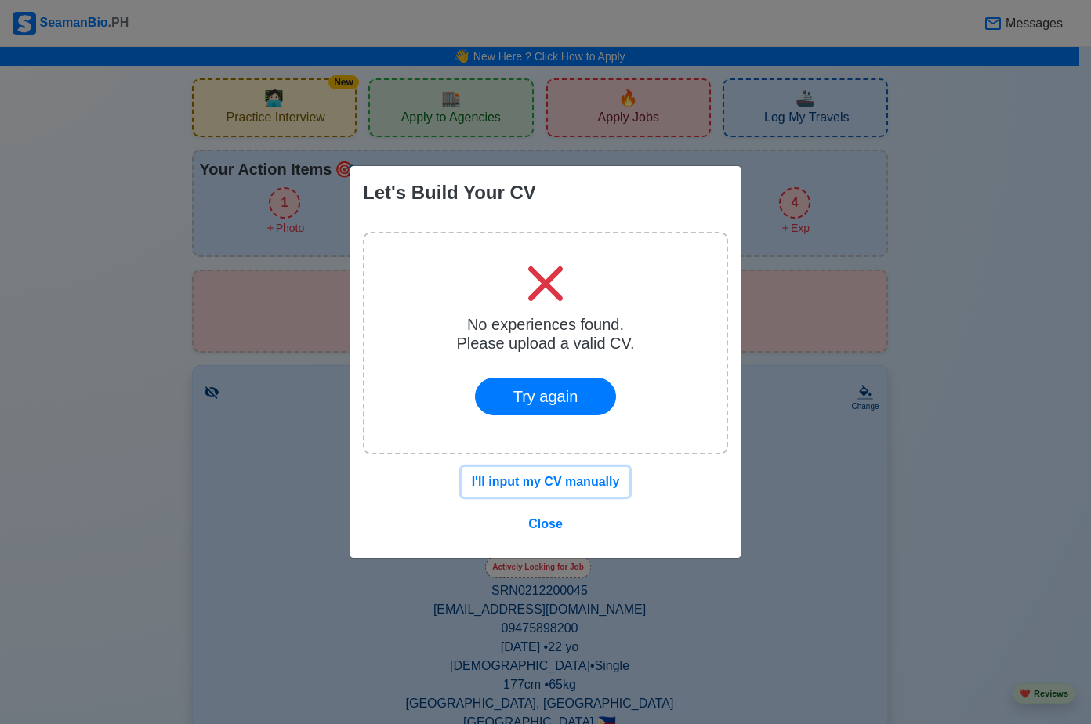
click at [550, 477] on u "I'll input my CV manually" at bounding box center [546, 481] width 148 height 13
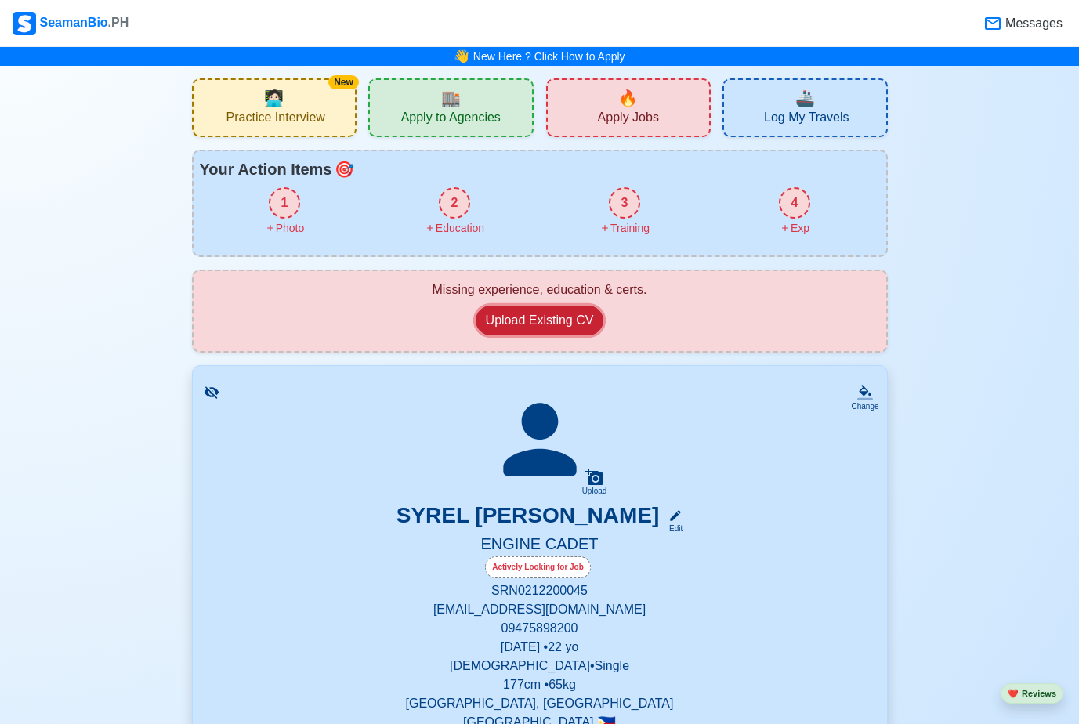
click at [552, 326] on button "Upload Existing CV" at bounding box center [540, 321] width 129 height 30
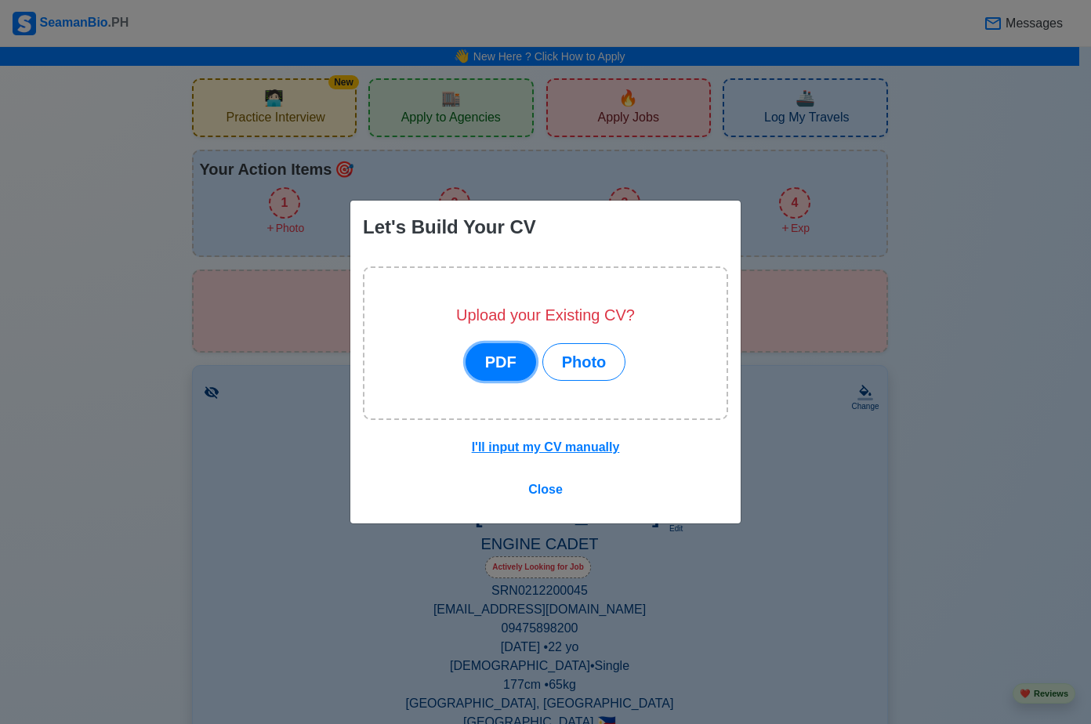
click at [522, 347] on button "PDF" at bounding box center [500, 362] width 71 height 38
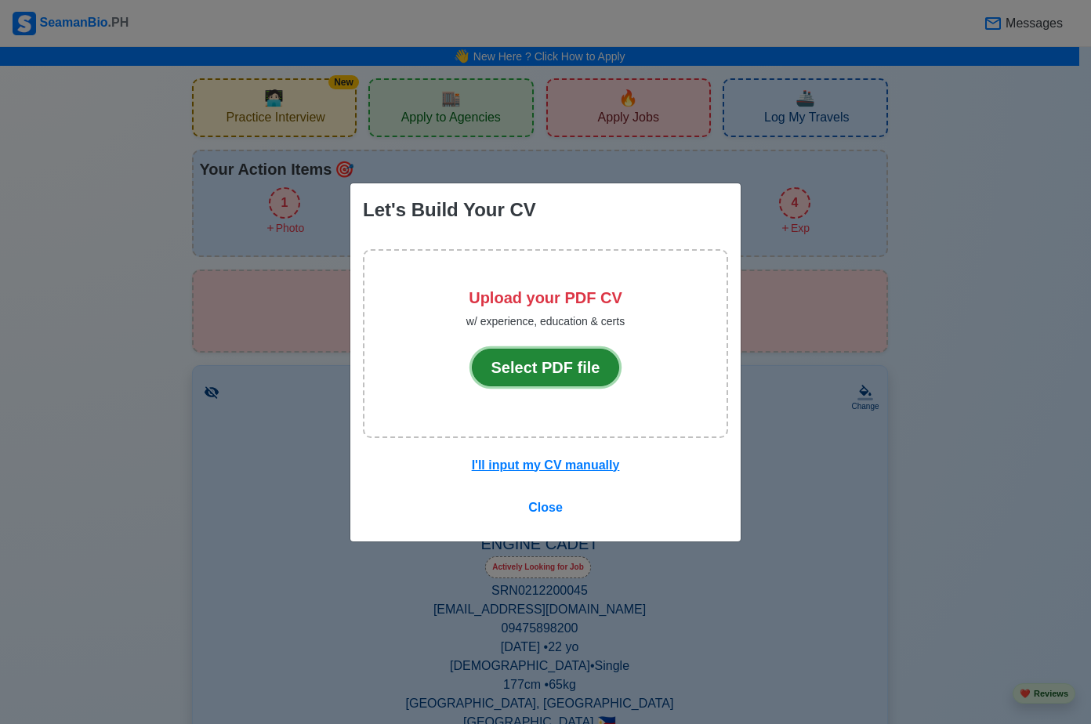
click at [532, 378] on button "Select PDF file" at bounding box center [546, 368] width 148 height 38
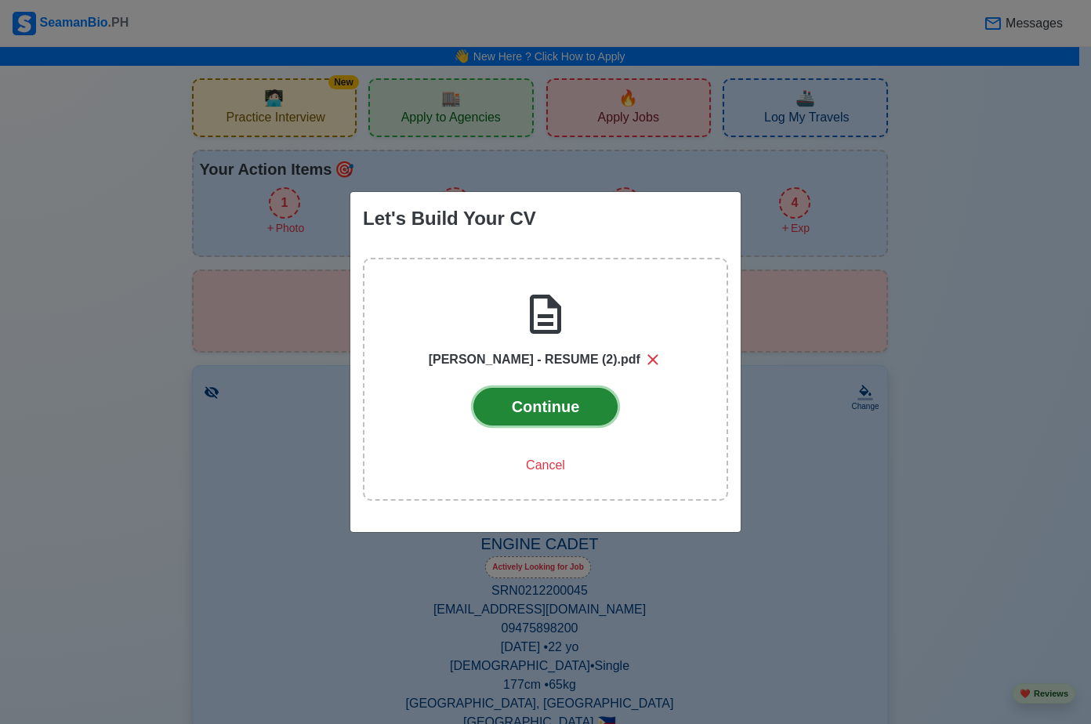
click at [547, 402] on button "Continue" at bounding box center [545, 407] width 145 height 38
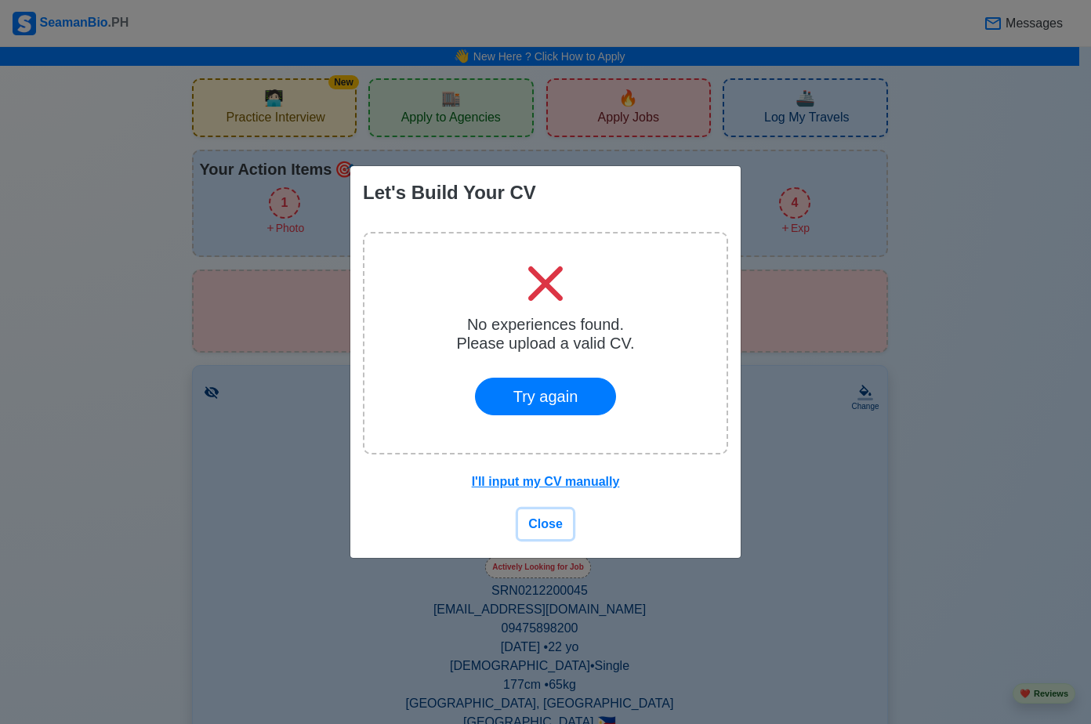
click at [548, 522] on span "Close" at bounding box center [545, 523] width 34 height 13
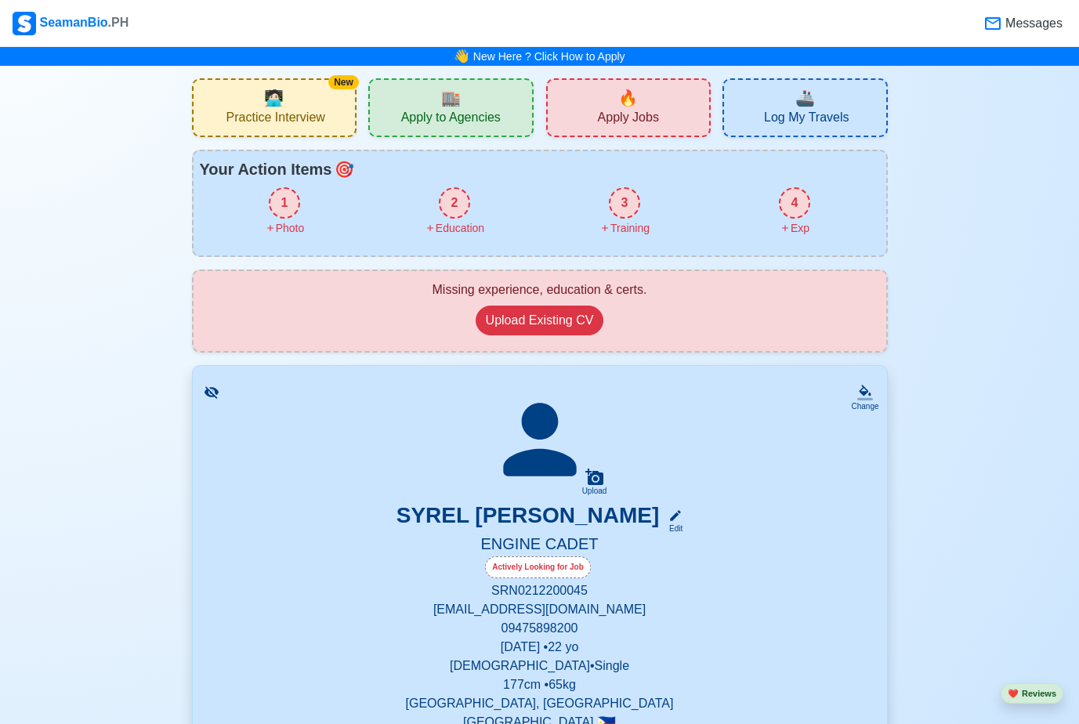
click at [297, 92] on div "New 🧑🏻‍💻 Practice Interview" at bounding box center [274, 107] width 165 height 59
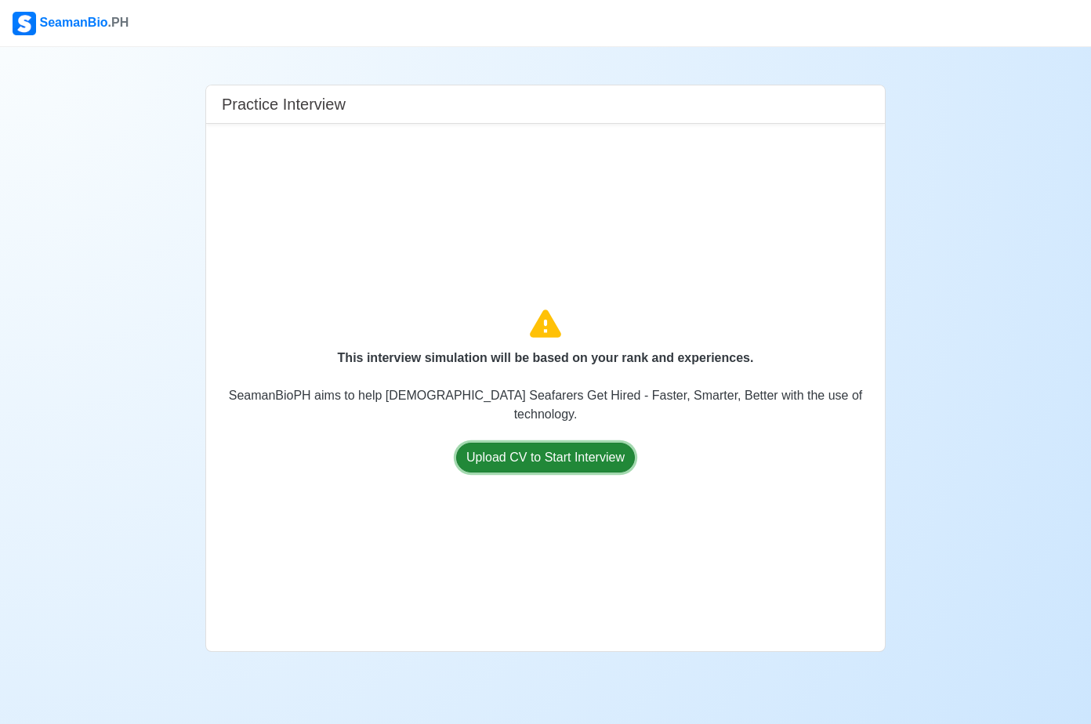
click at [579, 452] on button "Upload CV to Start Interview" at bounding box center [545, 458] width 179 height 30
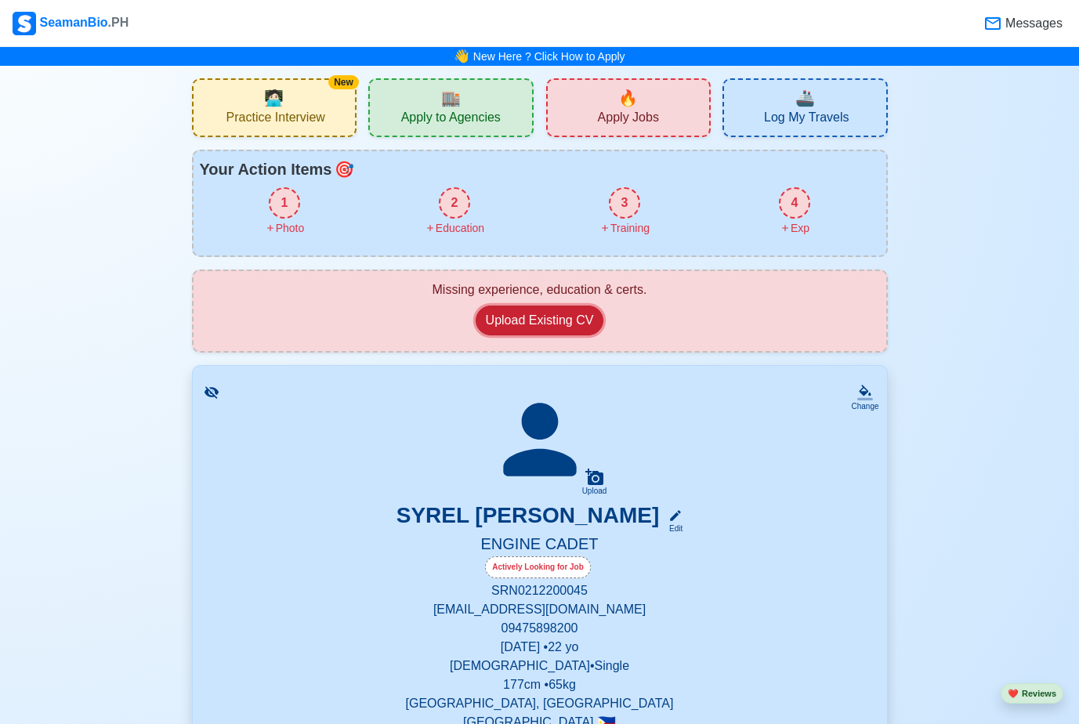
click at [521, 319] on button "Upload Existing CV" at bounding box center [540, 321] width 129 height 30
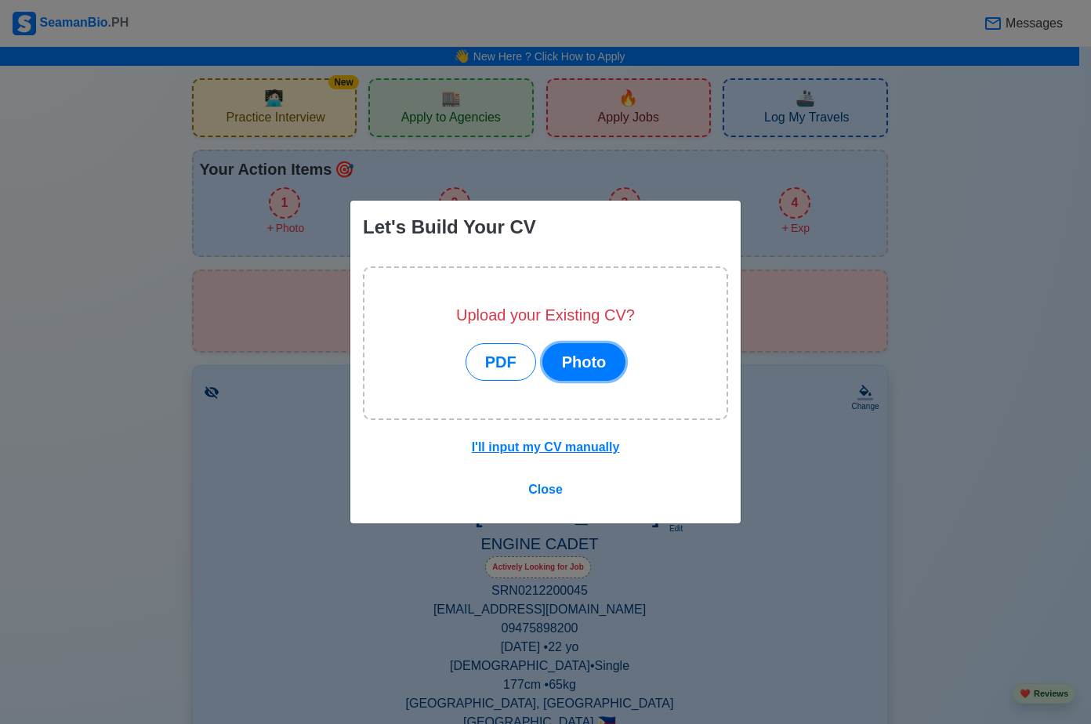
click at [560, 350] on button "Photo" at bounding box center [584, 362] width 84 height 38
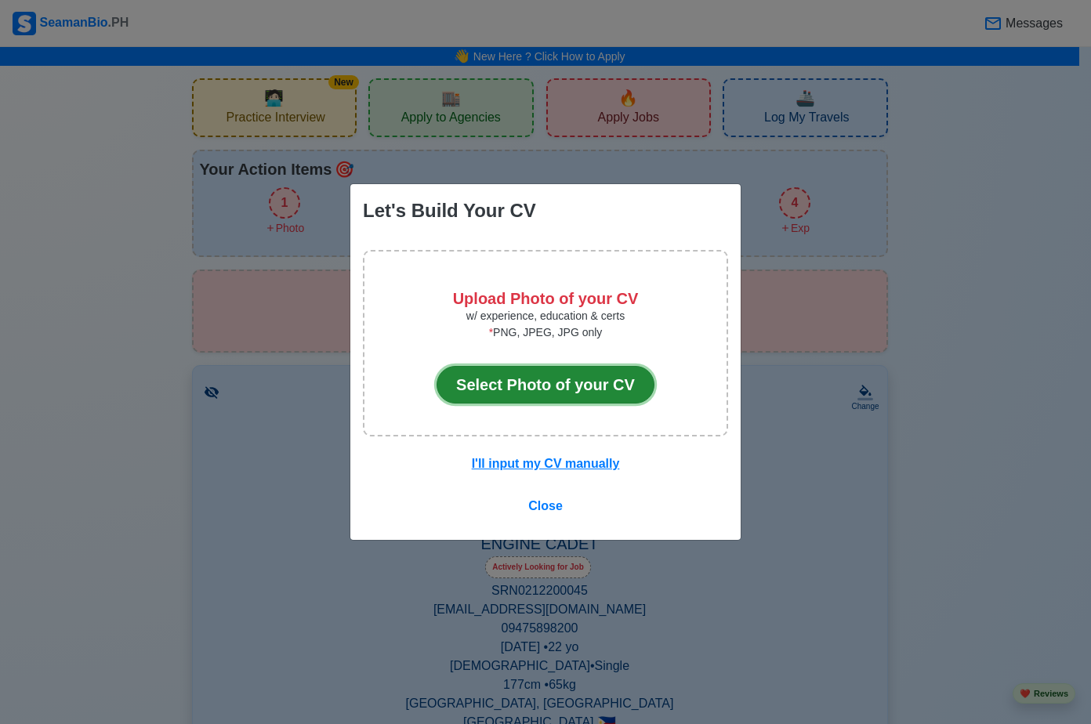
click at [567, 398] on button "Select Photo of your CV" at bounding box center [545, 385] width 218 height 38
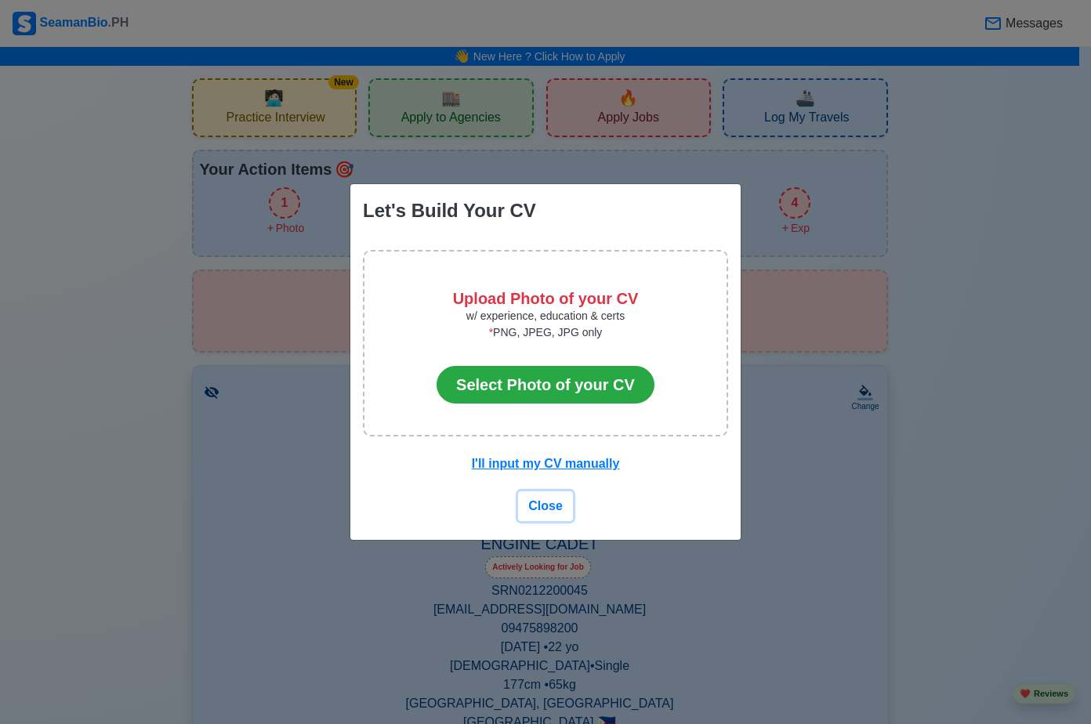
click at [554, 508] on span "Close" at bounding box center [545, 505] width 34 height 13
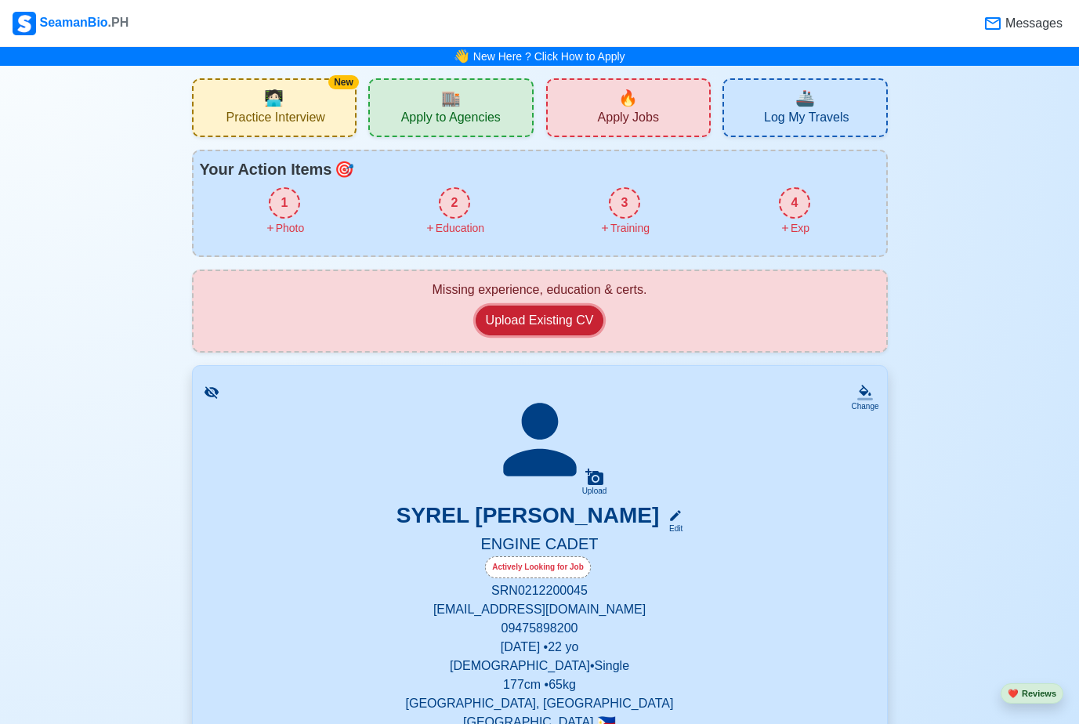
click at [549, 318] on button "Upload Existing CV" at bounding box center [540, 321] width 129 height 30
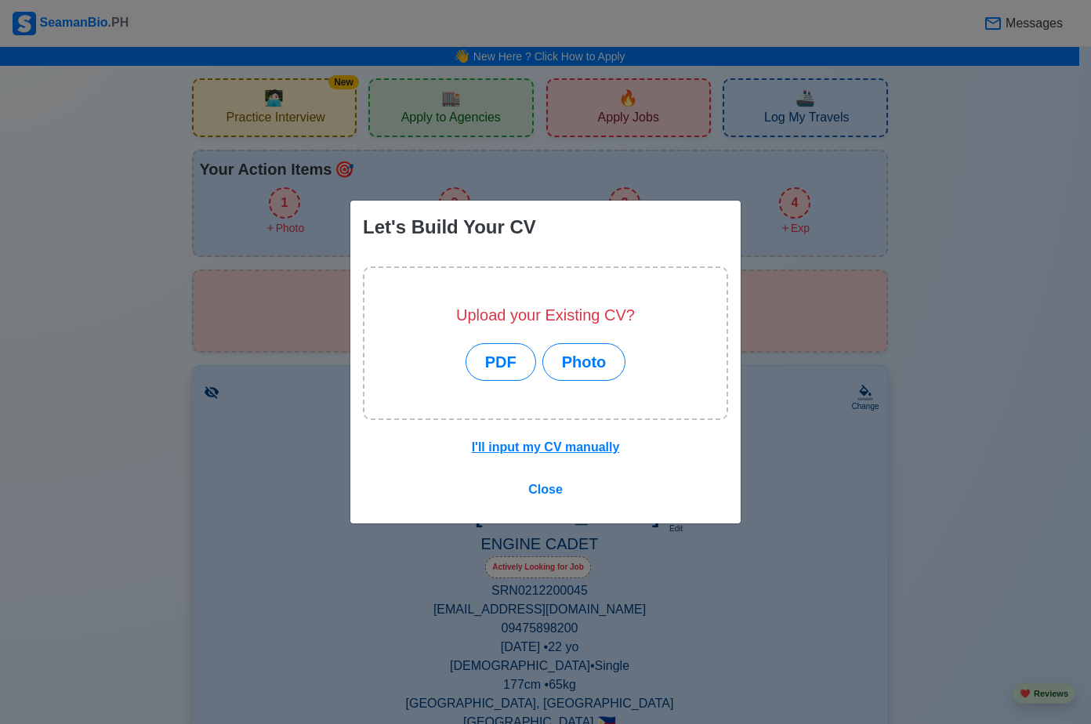
click at [778, 219] on div "Let's Build Your CV Upload your Existing CV? PDF Photo I'll input my CV manuall…" at bounding box center [545, 362] width 1091 height 724
click at [542, 496] on span "Close" at bounding box center [545, 489] width 34 height 13
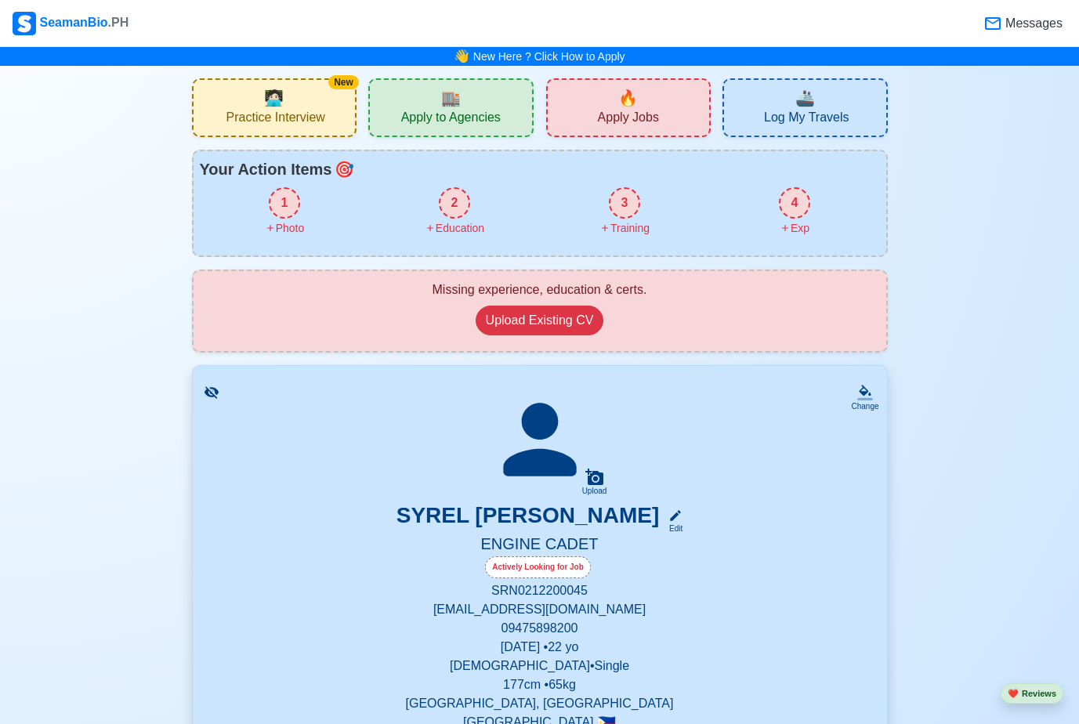
click at [625, 125] on span "Apply Jobs" at bounding box center [628, 120] width 61 height 20
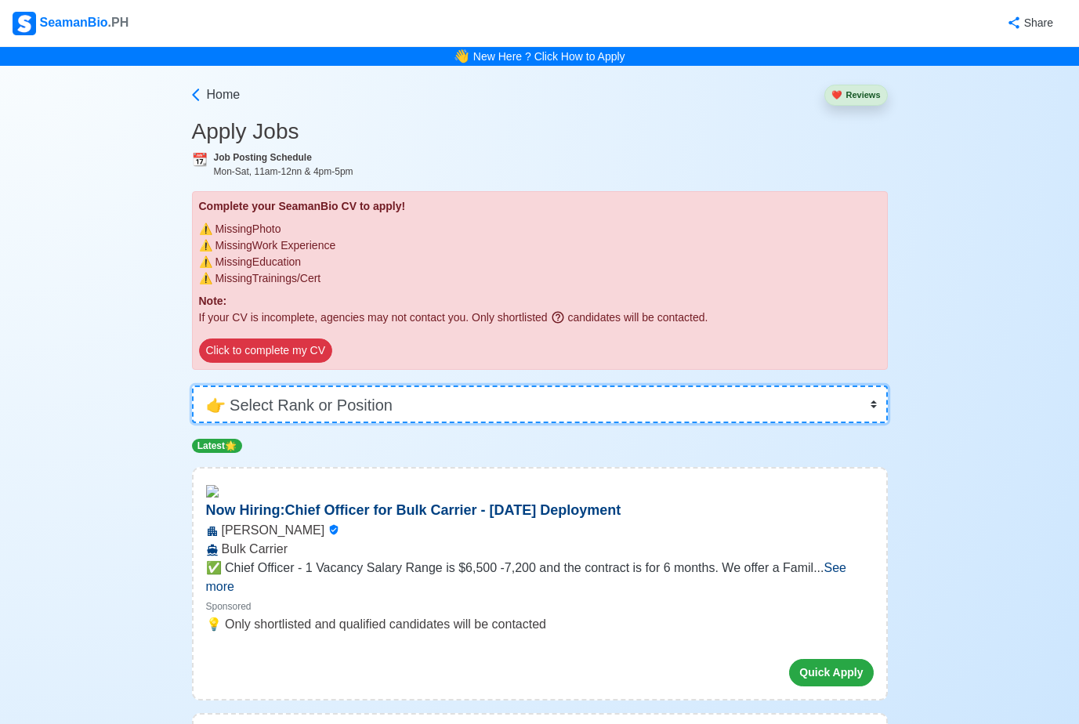
click at [705, 399] on select "👉 Select Rank or Position Master Chief Officer 2nd Officer 3rd Officer Junior O…" at bounding box center [540, 405] width 696 height 38
select select "Cadet"
click at [194, 386] on select "👉 Select Rank or Position Master Chief Officer 2nd Officer 3rd Officer Junior O…" at bounding box center [540, 405] width 696 height 38
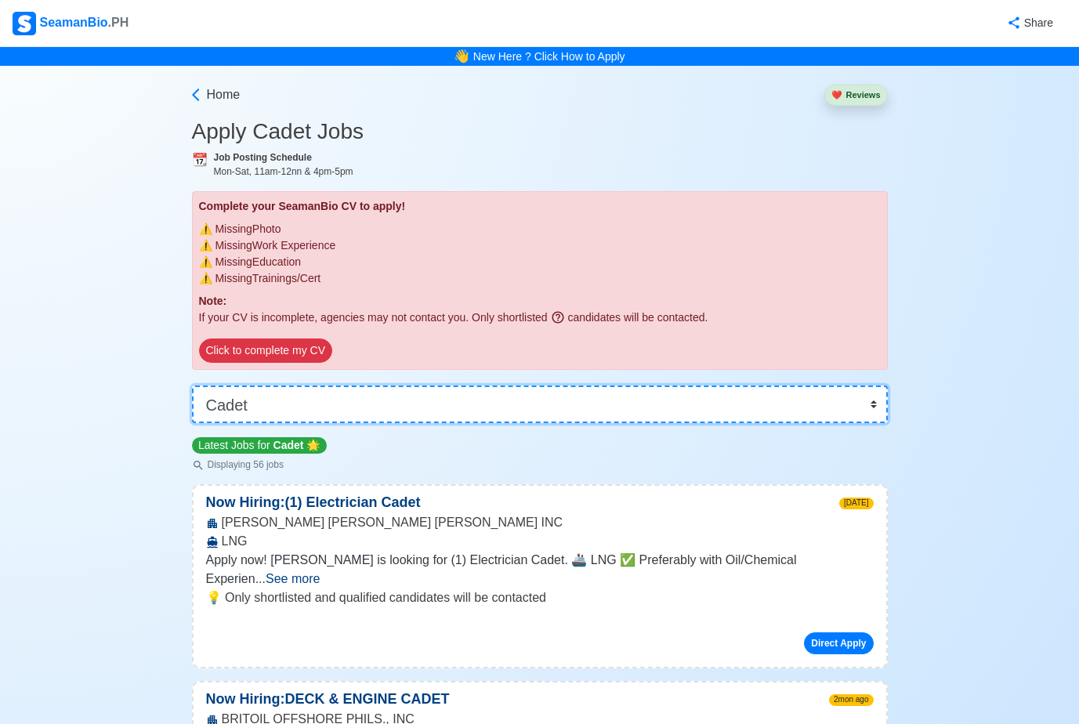
click at [856, 398] on select "👉 Select Rank or Position Master Chief Officer 2nd Officer 3rd Officer Junior O…" at bounding box center [540, 405] width 696 height 38
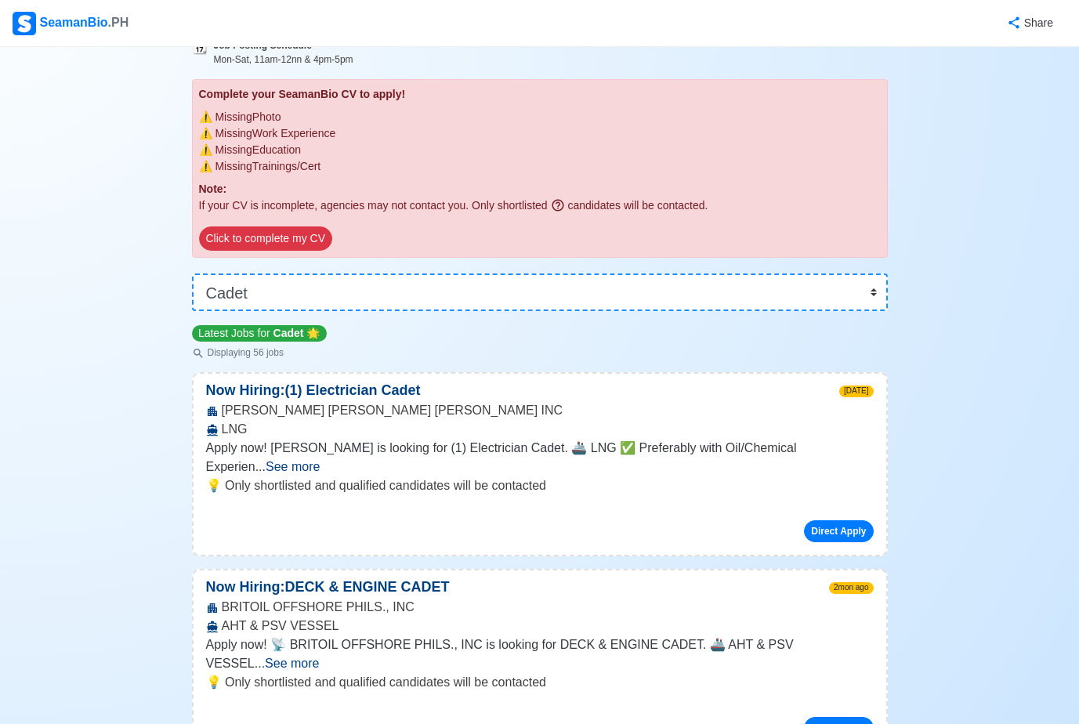
scroll to position [125, 0]
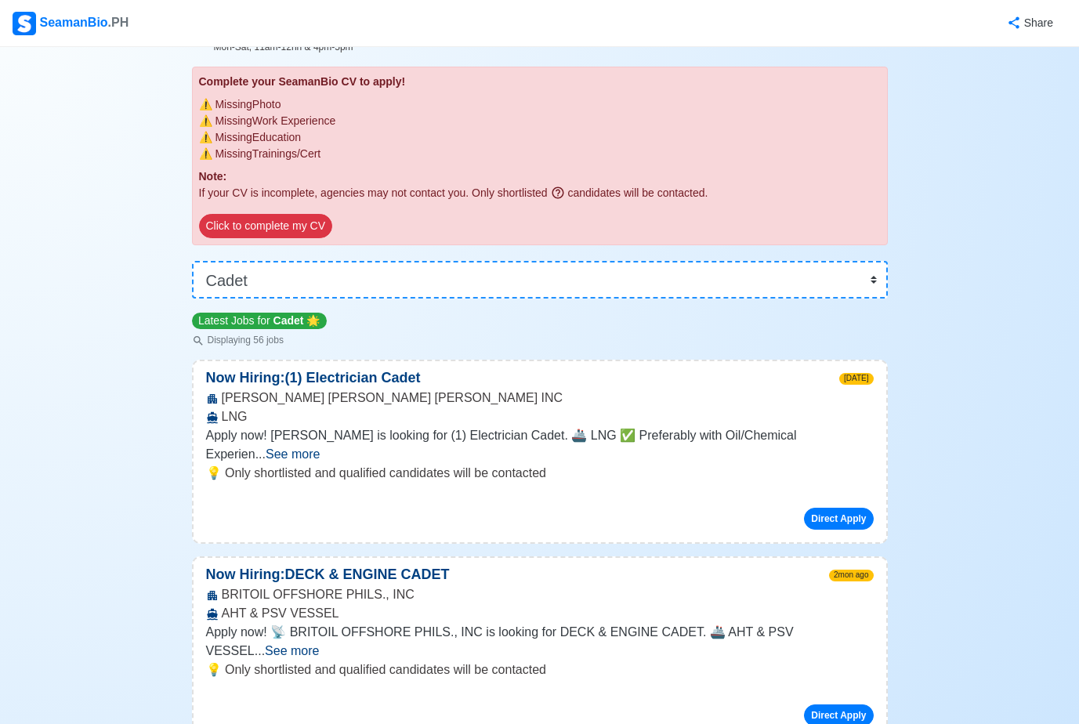
click at [319, 644] on span "See more" at bounding box center [292, 650] width 54 height 13
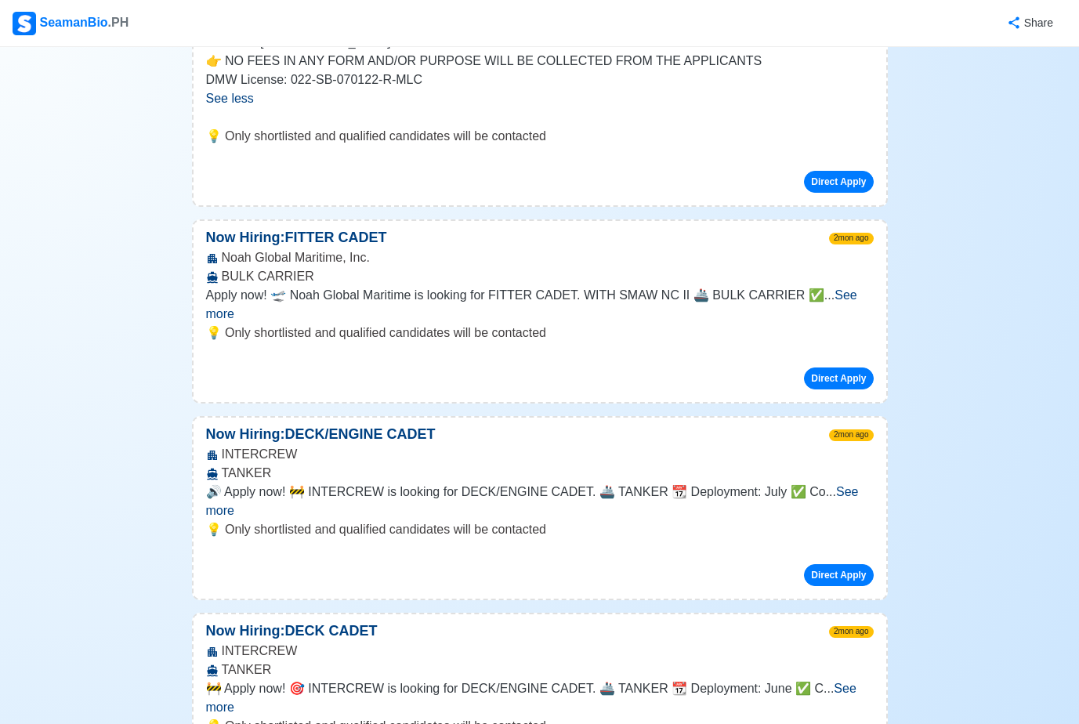
scroll to position [821, 0]
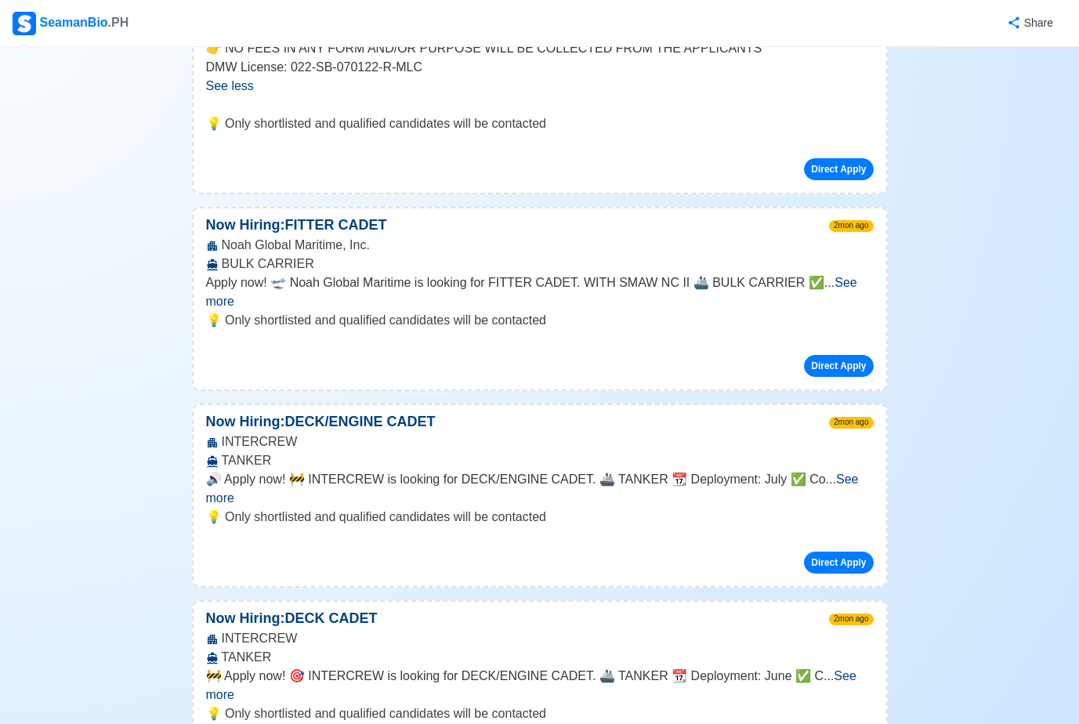
click at [846, 472] on span "See more" at bounding box center [532, 488] width 653 height 32
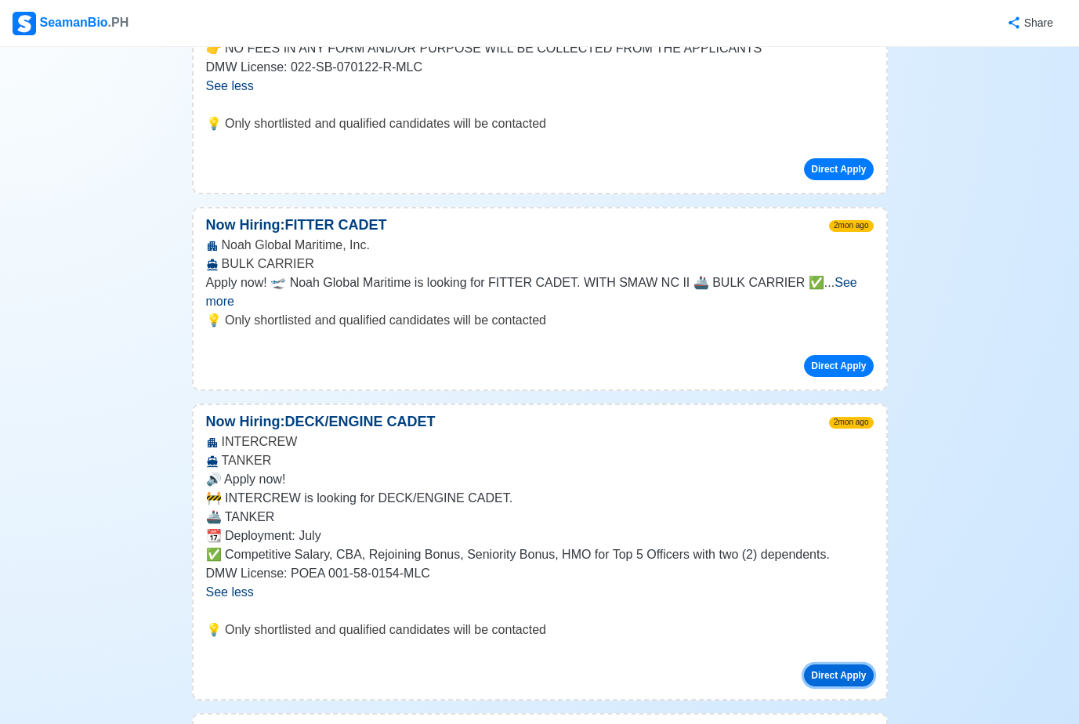
click at [841, 664] on button "Direct Apply" at bounding box center [838, 675] width 69 height 22
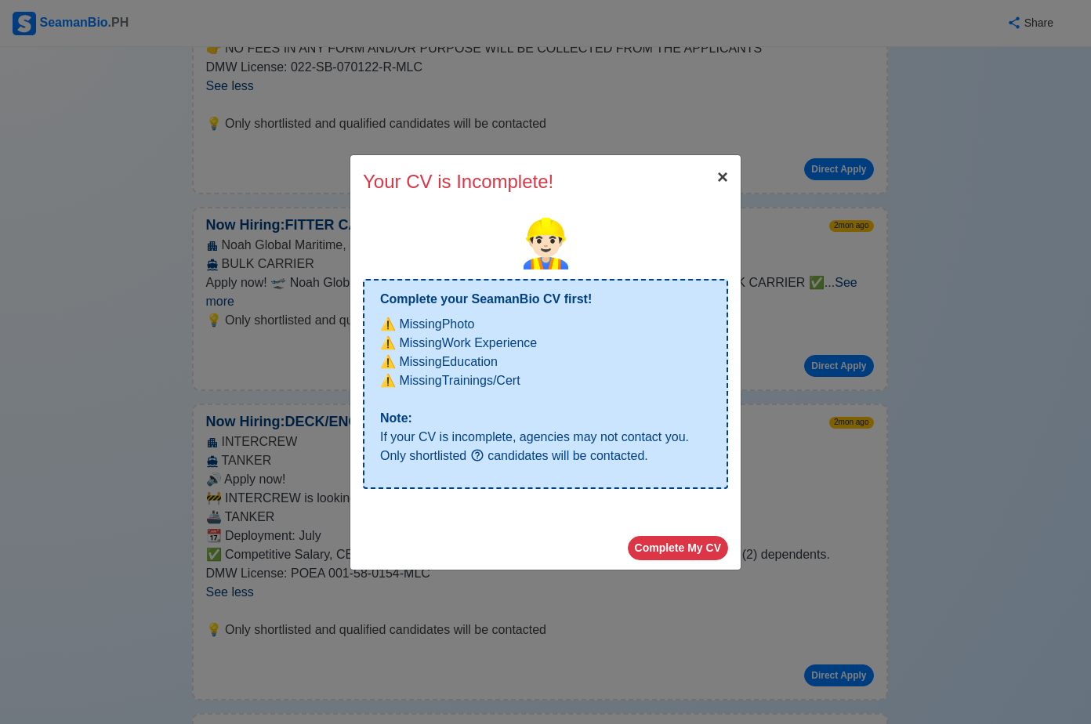
click at [717, 181] on span "×" at bounding box center [722, 176] width 11 height 21
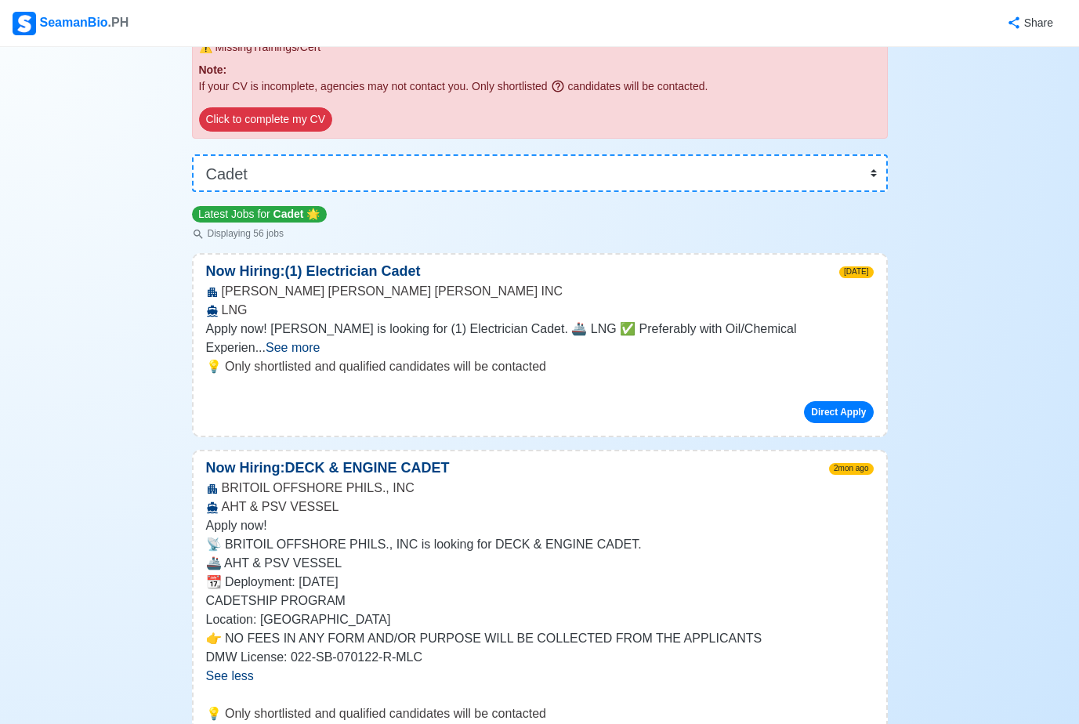
scroll to position [219, 0]
